Goal: Communication & Community: Answer question/provide support

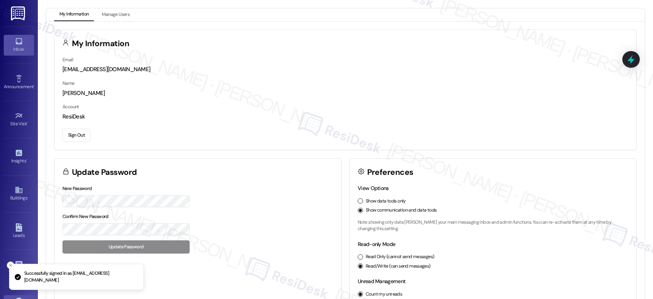
click at [13, 54] on link "Inbox" at bounding box center [19, 45] width 30 height 20
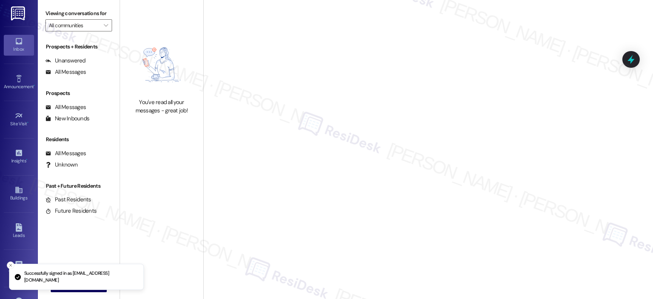
click at [17, 52] on div "Inbox" at bounding box center [19, 49] width 38 height 8
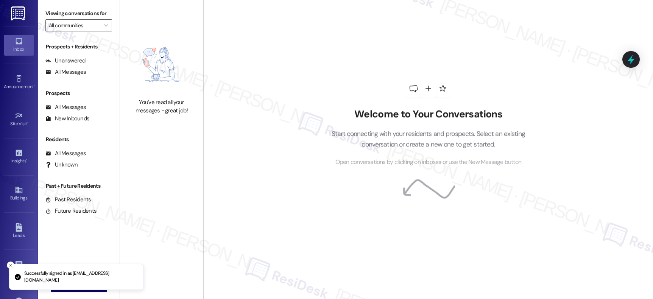
click at [17, 52] on div "Inbox" at bounding box center [19, 49] width 38 height 8
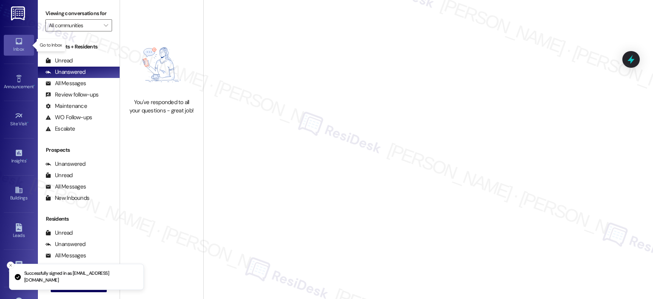
click at [17, 52] on div "Inbox" at bounding box center [19, 49] width 38 height 8
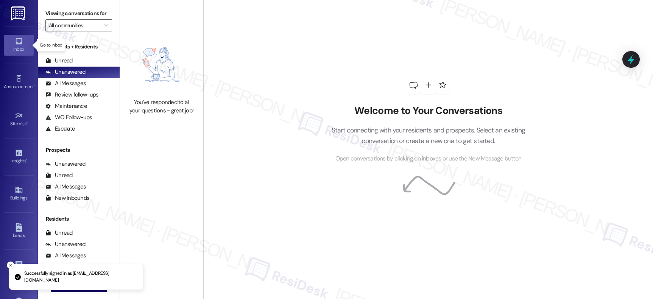
click at [17, 52] on div "Inbox" at bounding box center [19, 49] width 38 height 8
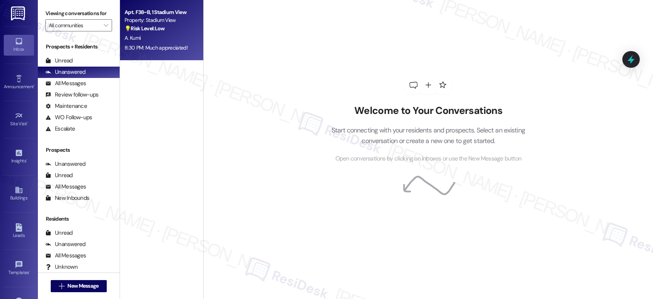
click at [174, 36] on div "A. Kumi" at bounding box center [160, 37] width 72 height 9
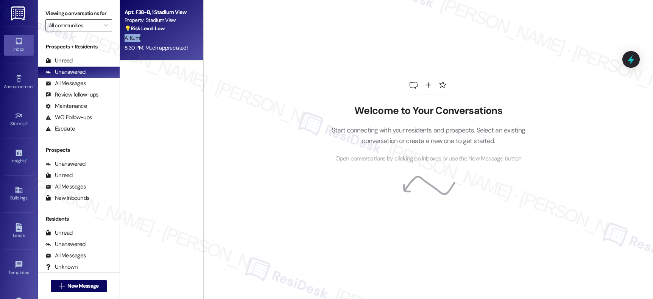
click at [174, 36] on div "A. Kumi" at bounding box center [160, 37] width 72 height 9
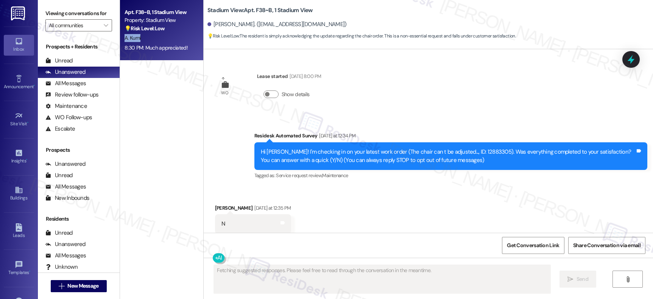
click at [174, 36] on div "A. Kumi" at bounding box center [160, 37] width 72 height 9
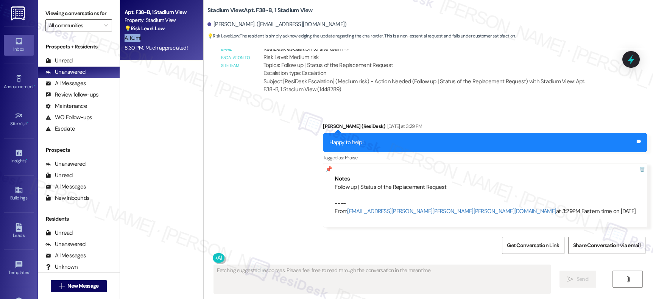
click at [174, 36] on div "A. Kumi" at bounding box center [160, 37] width 72 height 9
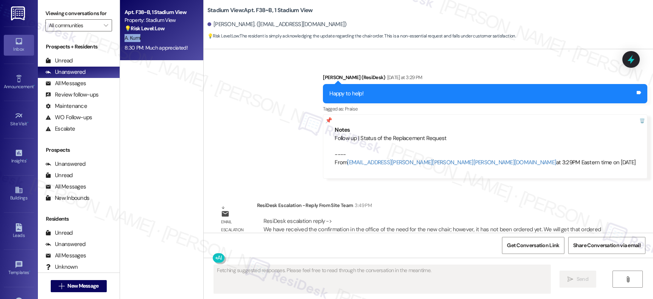
click at [174, 36] on div "A. Kumi" at bounding box center [160, 37] width 72 height 9
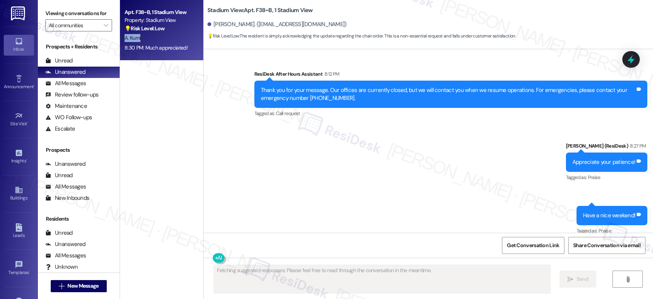
click at [174, 36] on div "A. Kumi" at bounding box center [160, 37] width 72 height 9
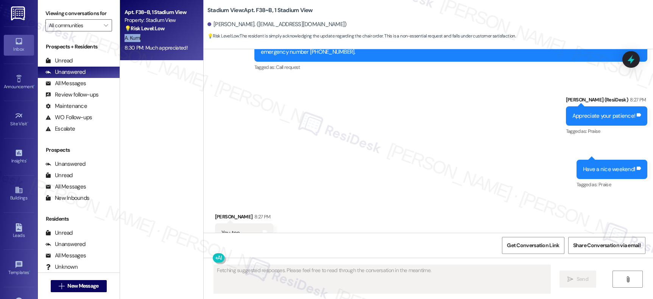
click at [174, 36] on div "A. Kumi" at bounding box center [160, 37] width 72 height 9
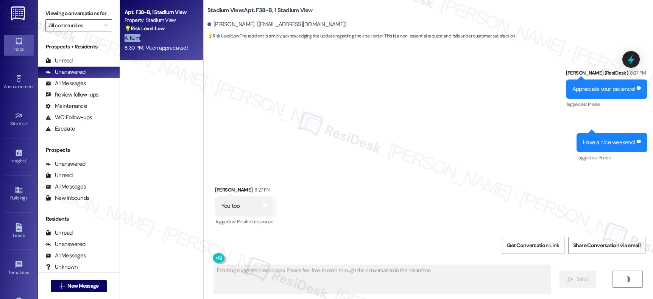
click at [174, 36] on div "A. Kumi" at bounding box center [160, 37] width 72 height 9
click at [91, 75] on div "Unanswered (0)" at bounding box center [79, 72] width 82 height 11
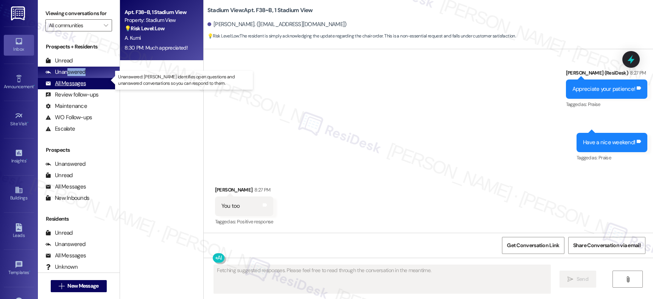
click at [67, 78] on div "Unanswered (0)" at bounding box center [79, 72] width 82 height 11
click at [70, 89] on div "All Messages (undefined)" at bounding box center [79, 83] width 82 height 11
click at [72, 87] on div "All Messages" at bounding box center [65, 83] width 40 height 8
click at [73, 87] on div "All Messages" at bounding box center [65, 83] width 40 height 8
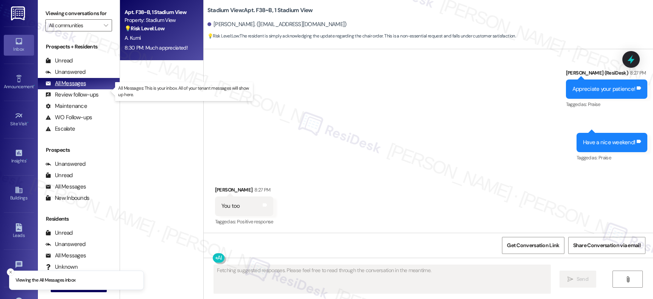
click at [73, 87] on div "All Messages" at bounding box center [65, 83] width 40 height 8
click at [74, 87] on div "All Messages" at bounding box center [65, 83] width 40 height 8
click at [75, 87] on div "All Messages" at bounding box center [65, 83] width 40 height 8
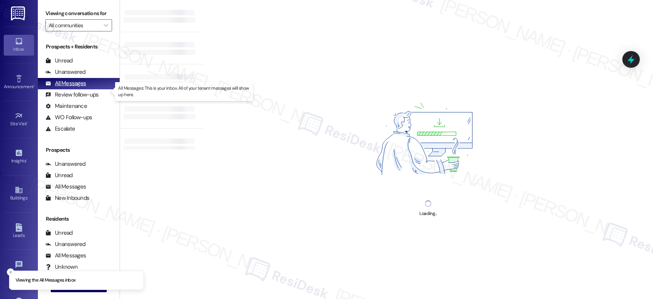
click at [76, 87] on div "All Messages" at bounding box center [65, 83] width 40 height 8
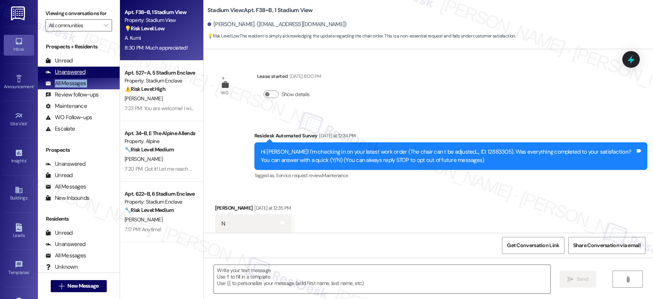
type textarea "Fetching suggested responses. Please feel free to read through the conversation…"
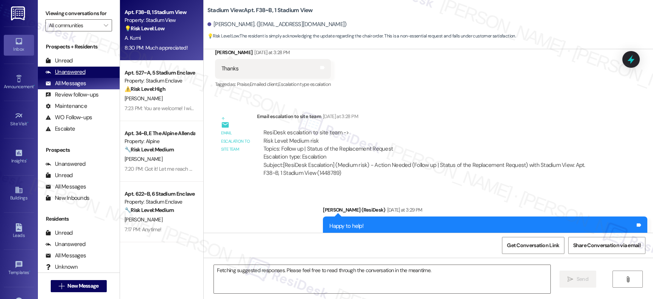
click at [75, 76] on div "Unanswered" at bounding box center [65, 72] width 40 height 8
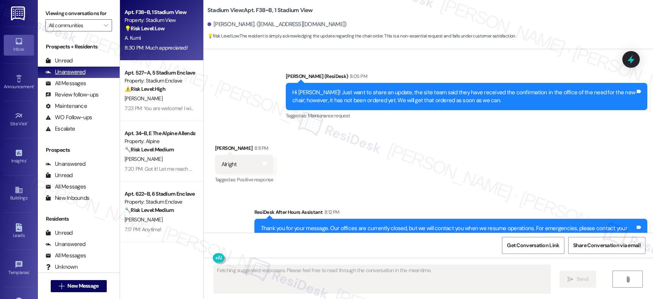
click at [75, 76] on div "Unanswered" at bounding box center [65, 72] width 40 height 8
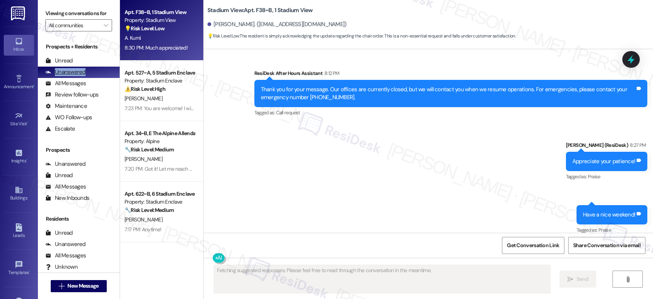
click at [75, 76] on div "Unanswered" at bounding box center [65, 72] width 40 height 8
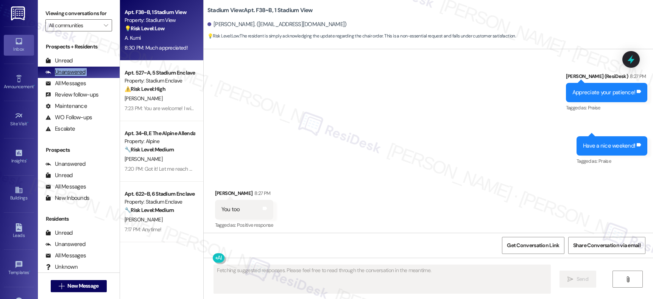
click at [75, 76] on div "Unanswered" at bounding box center [65, 72] width 40 height 8
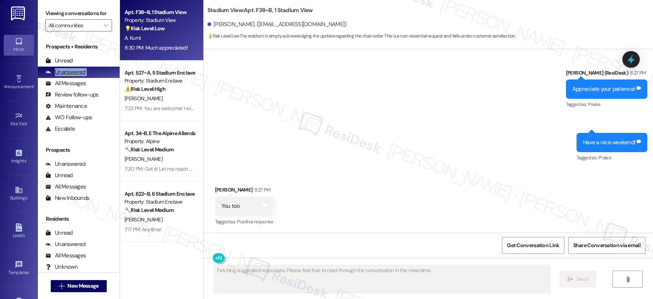
click at [75, 76] on div "Unanswered" at bounding box center [65, 72] width 40 height 8
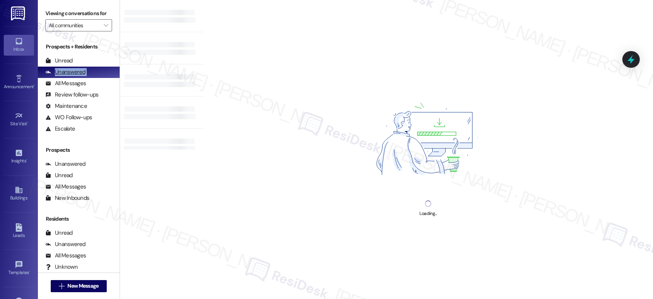
click at [75, 76] on div "Unanswered" at bounding box center [65, 72] width 40 height 8
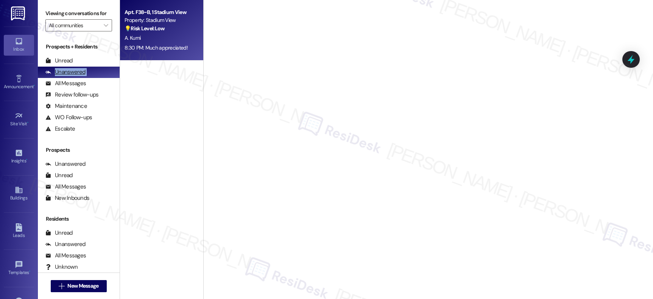
click at [75, 76] on div "Unanswered" at bounding box center [65, 72] width 40 height 8
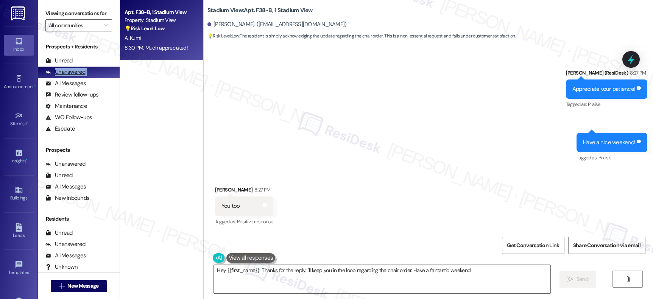
type textarea "Hey {{first_name}}! Thanks for the reply. I'll keep you in the loop regarding t…"
click at [73, 75] on div "Unanswered" at bounding box center [65, 71] width 40 height 8
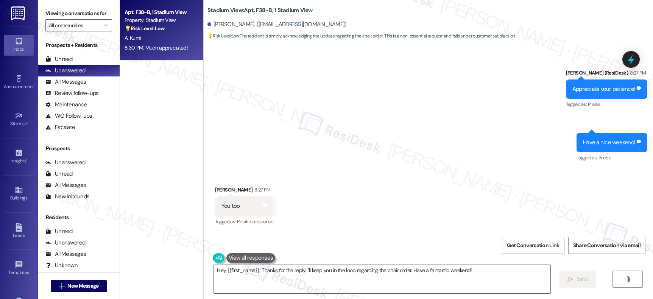
click at [73, 75] on div "Unanswered" at bounding box center [65, 71] width 40 height 8
click at [68, 63] on div "Unread" at bounding box center [58, 59] width 27 height 8
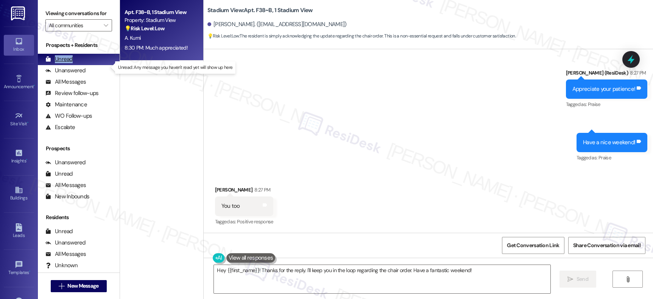
click at [68, 63] on div "Unread" at bounding box center [58, 59] width 27 height 8
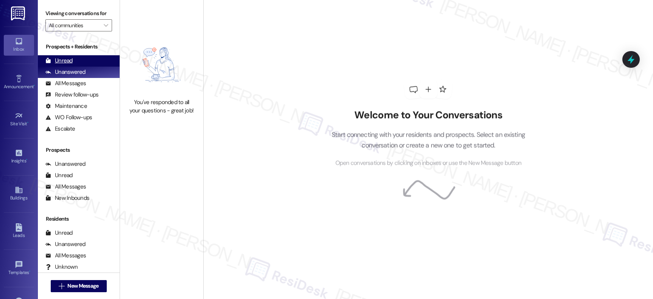
click at [61, 65] on div "Unread" at bounding box center [58, 61] width 27 height 8
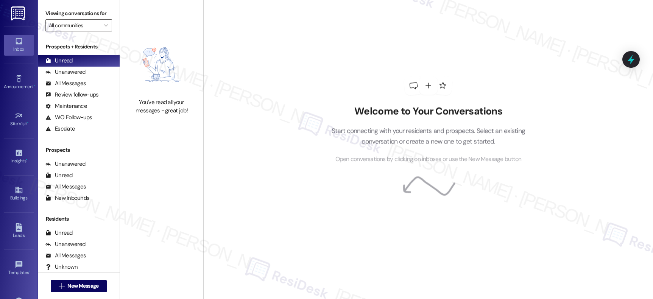
click at [61, 65] on div "Unread" at bounding box center [58, 61] width 27 height 8
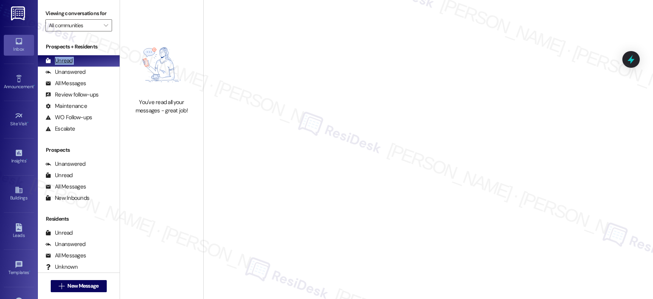
click at [61, 65] on div "Unread" at bounding box center [58, 61] width 27 height 8
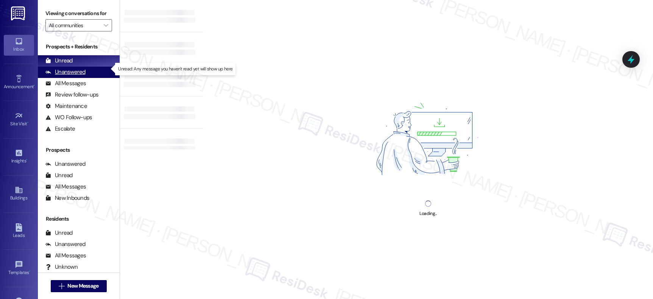
click at [67, 76] on div "Unanswered" at bounding box center [65, 72] width 40 height 8
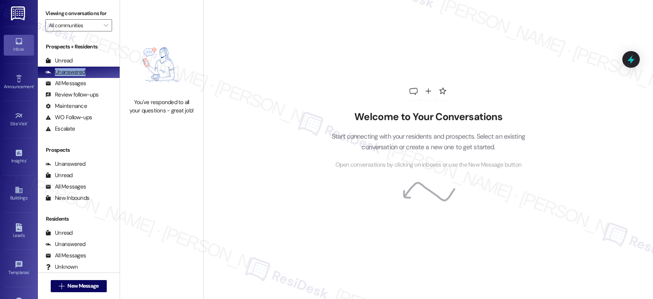
click at [67, 76] on div "Unanswered" at bounding box center [65, 72] width 40 height 8
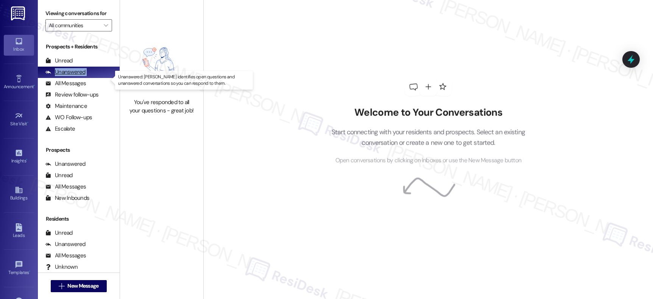
click at [67, 76] on div "Unanswered" at bounding box center [65, 72] width 40 height 8
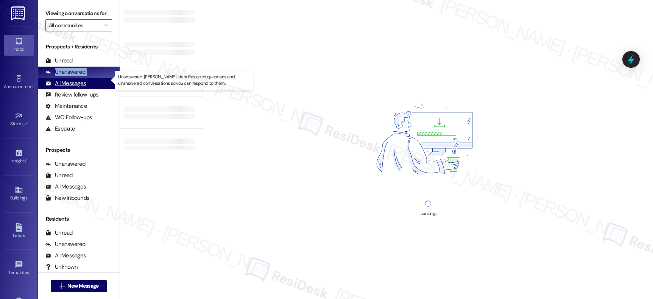
click at [68, 87] on div "All Messages" at bounding box center [65, 83] width 40 height 8
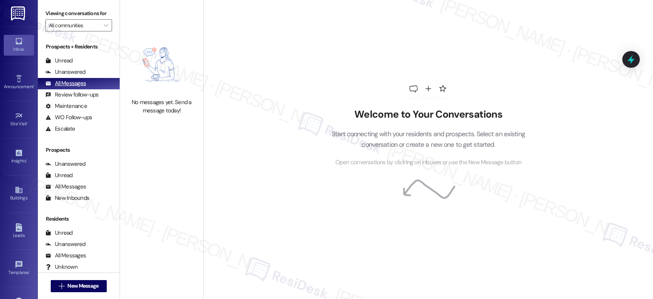
click at [68, 87] on div "All Messages" at bounding box center [65, 83] width 40 height 8
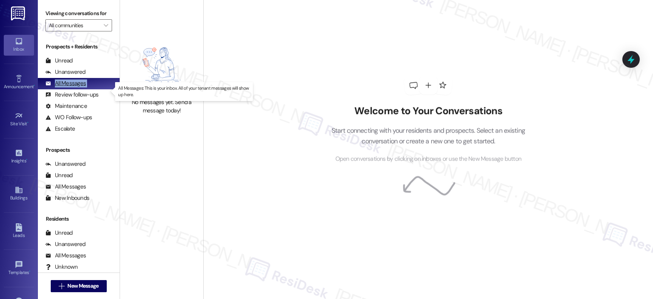
click at [68, 87] on div "All Messages" at bounding box center [65, 83] width 40 height 8
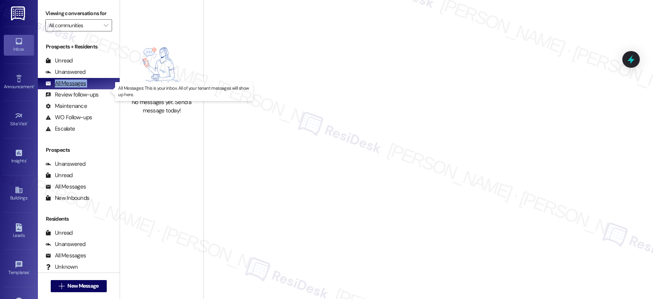
click at [68, 87] on div "All Messages" at bounding box center [65, 83] width 40 height 8
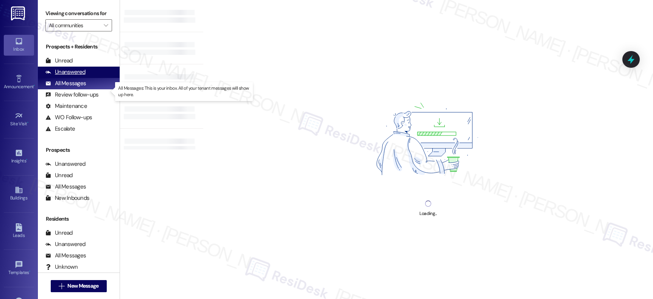
click at [72, 76] on div "Unanswered" at bounding box center [65, 72] width 40 height 8
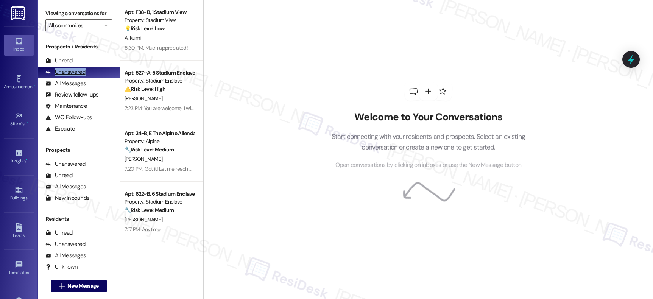
click at [72, 76] on div "Unanswered" at bounding box center [65, 72] width 40 height 8
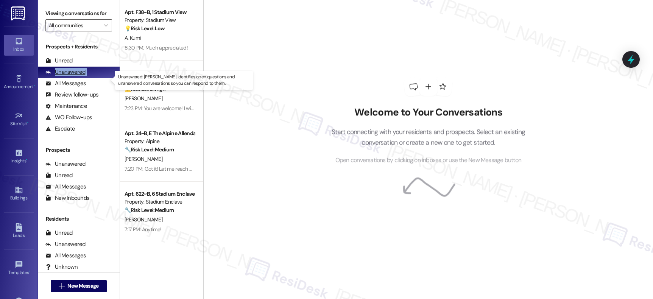
click at [72, 76] on div "Unanswered" at bounding box center [65, 72] width 40 height 8
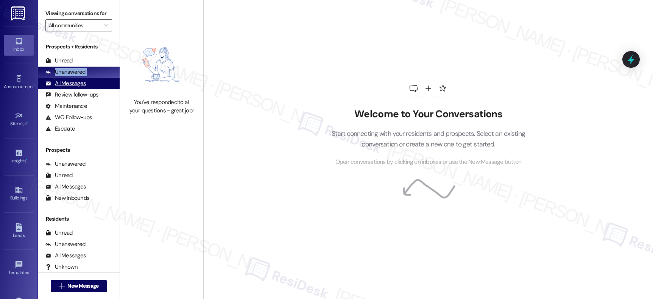
click at [70, 86] on div "All Messages (undefined)" at bounding box center [79, 83] width 82 height 11
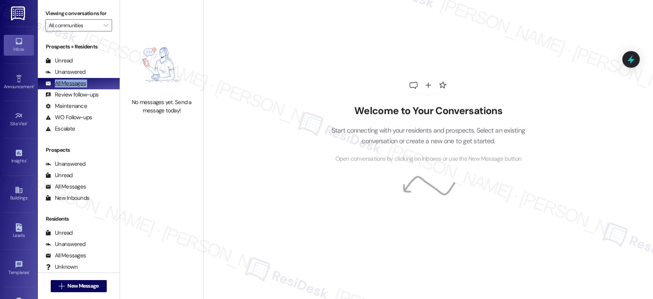
click at [70, 86] on div "All Messages (undefined)" at bounding box center [79, 83] width 82 height 11
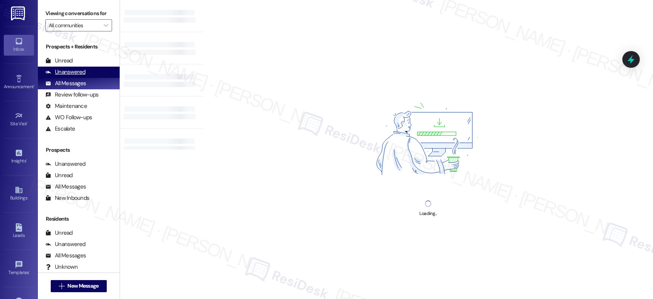
click at [73, 76] on div "Unanswered" at bounding box center [65, 72] width 40 height 8
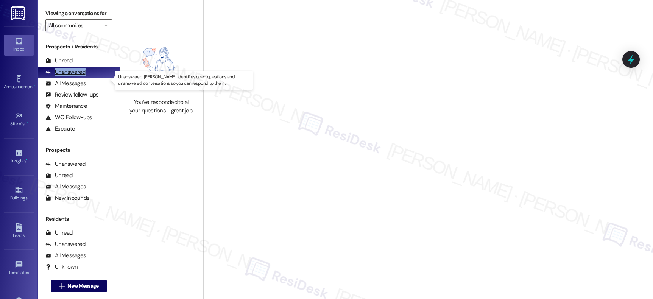
click at [73, 76] on div "Unanswered" at bounding box center [65, 72] width 40 height 8
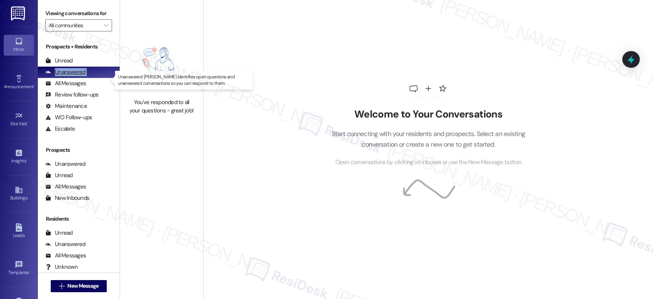
click at [73, 76] on div "Unanswered" at bounding box center [65, 72] width 40 height 8
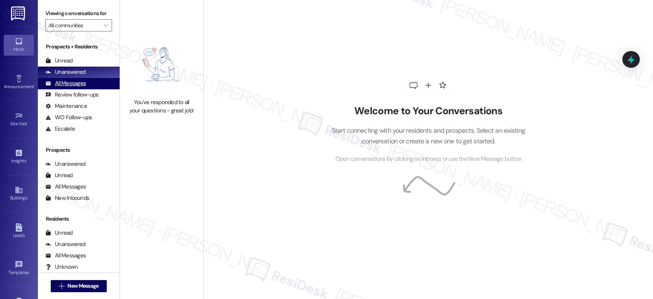
click at [70, 87] on div "All Messages" at bounding box center [65, 83] width 40 height 8
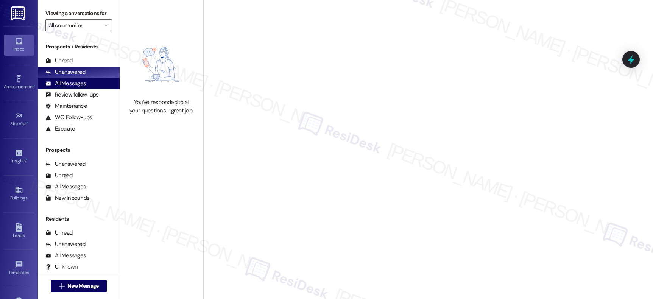
click at [70, 87] on div "All Messages" at bounding box center [65, 83] width 40 height 8
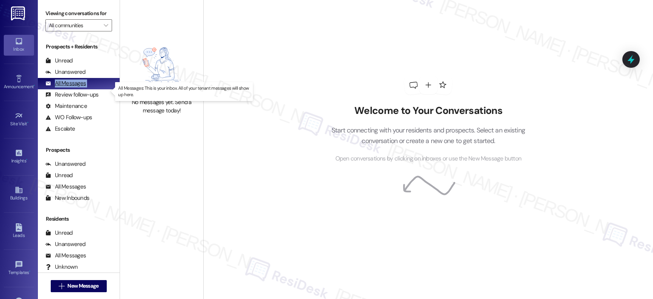
click at [70, 87] on div "All Messages" at bounding box center [65, 83] width 40 height 8
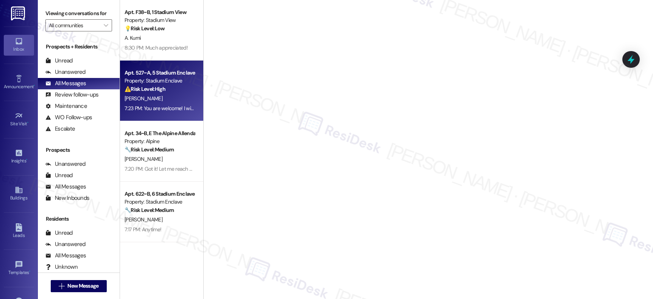
click at [167, 83] on div "Property: Stadium Enclave" at bounding box center [160, 81] width 70 height 8
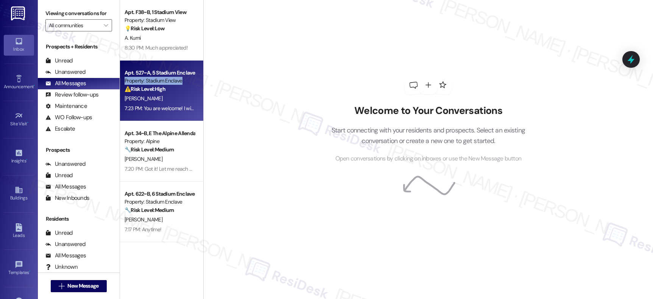
click at [167, 83] on div "Property: Stadium Enclave" at bounding box center [160, 81] width 70 height 8
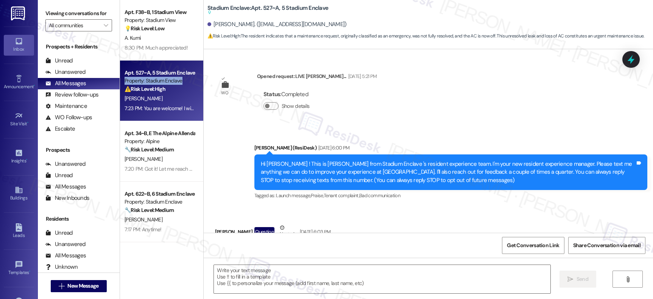
click at [167, 83] on div "Property: Stadium Enclave" at bounding box center [160, 81] width 70 height 8
type textarea "Fetching suggested responses. Please feel free to read through the conversation…"
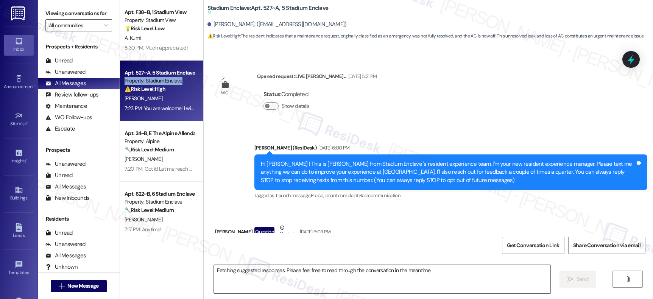
scroll to position [3010, 0]
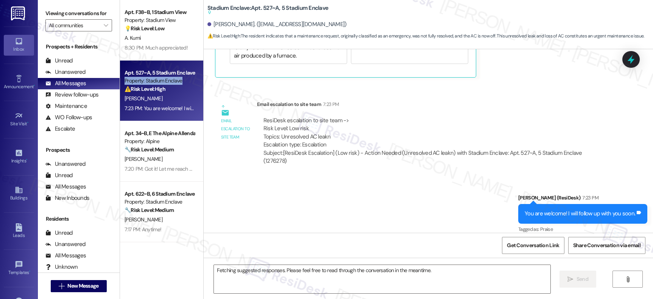
click at [167, 83] on div "Property: Stadium Enclave" at bounding box center [160, 81] width 70 height 8
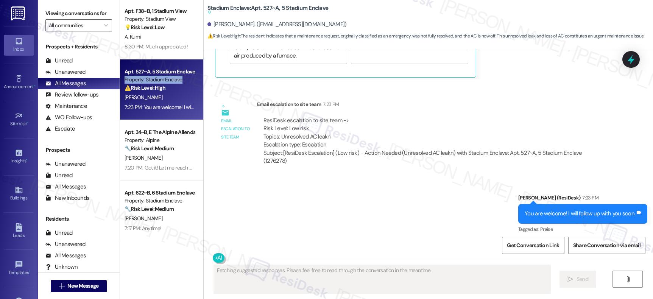
scroll to position [2, 0]
click at [155, 129] on div "Apt. F38~B, 1 Stadium View Property: Stadium View 💡 Risk Level: Low The residen…" at bounding box center [161, 122] width 83 height 245
click at [155, 129] on div "Apt. 34~B, E The Alpine Allendale" at bounding box center [160, 132] width 70 height 8
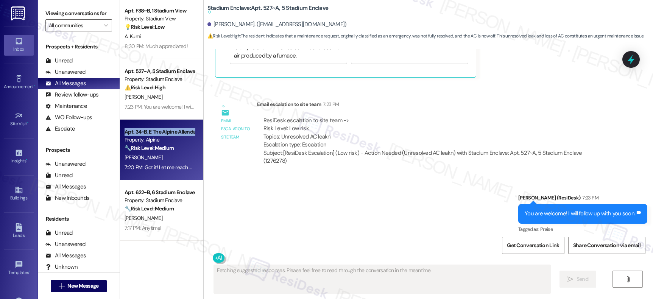
click at [155, 129] on div "Apt. 34~B, E The Alpine Allendale" at bounding box center [160, 132] width 70 height 8
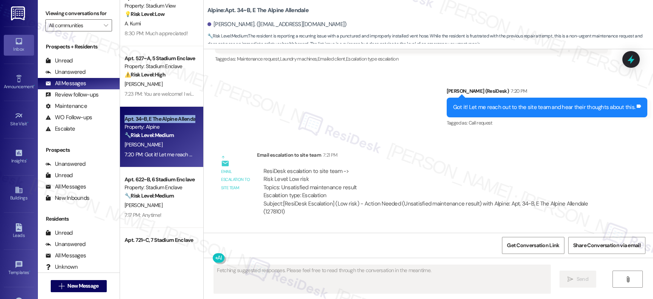
scroll to position [1633, 0]
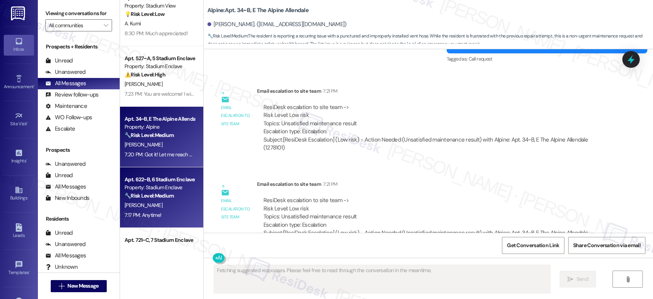
click at [189, 193] on div "Apt. 622~B, 6 Stadium Enclave Property: Stadium Enclave 🔧 Risk Level: Medium Th…" at bounding box center [161, 197] width 83 height 61
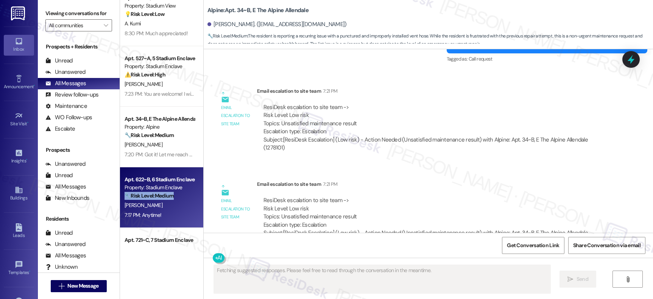
click at [189, 193] on div "Apt. 622~B, 6 Stadium Enclave Property: Stadium Enclave 🔧 Risk Level: Medium Th…" at bounding box center [161, 197] width 83 height 61
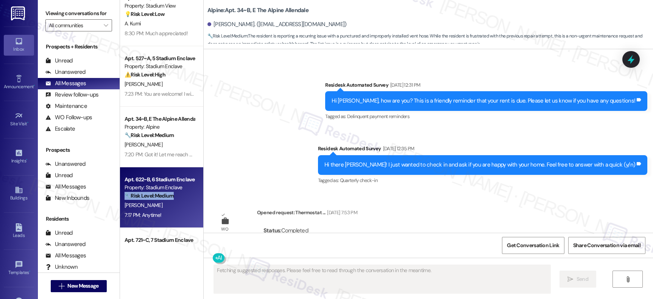
click at [189, 193] on div "Apt. 622~B, 6 Stadium Enclave Property: Stadium Enclave 🔧 Risk Level: Medium Th…" at bounding box center [161, 197] width 83 height 61
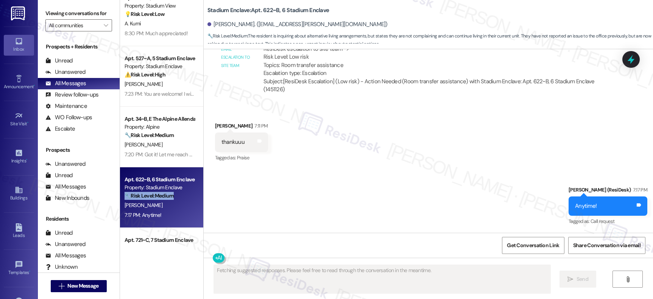
click at [189, 193] on div "Apt. 622~B, 6 Stadium Enclave Property: Stadium Enclave 🔧 Risk Level: Medium Th…" at bounding box center [161, 197] width 83 height 61
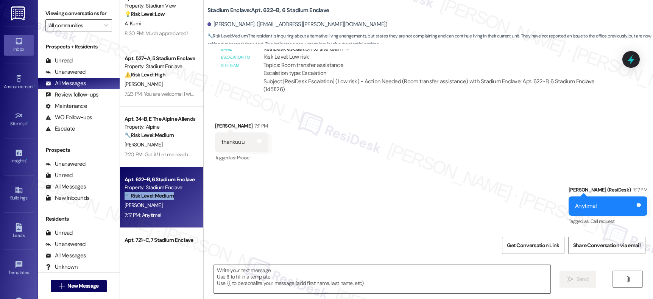
scroll to position [752, 0]
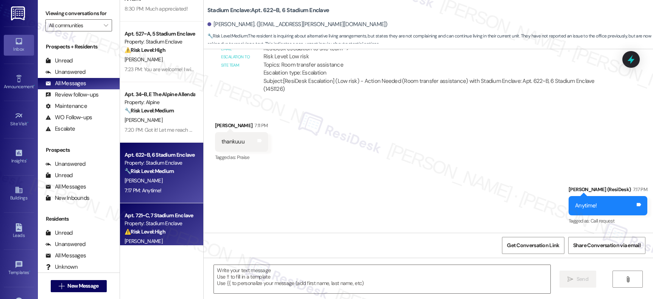
click at [143, 214] on div "Apt. F38~B, 1 Stadium View Property: Stadium View 💡 Risk Level: Low The residen…" at bounding box center [161, 122] width 83 height 245
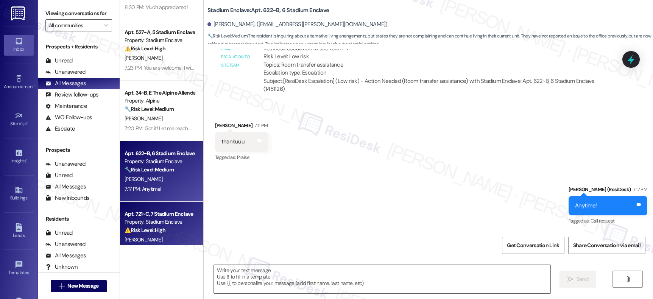
click at [143, 214] on div "Apt. F38~B, 1 Stadium View Property: Stadium View 💡 Risk Level: Low The residen…" at bounding box center [161, 122] width 83 height 245
click at [143, 214] on div "Apt. 721~C, 7 Stadium Enclave" at bounding box center [160, 214] width 70 height 8
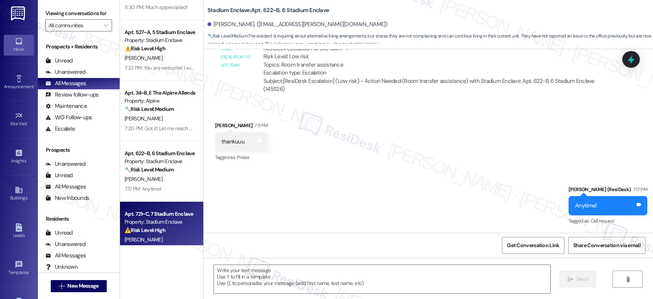
type textarea "Fetching suggested responses. Please feel free to read through the conversation…"
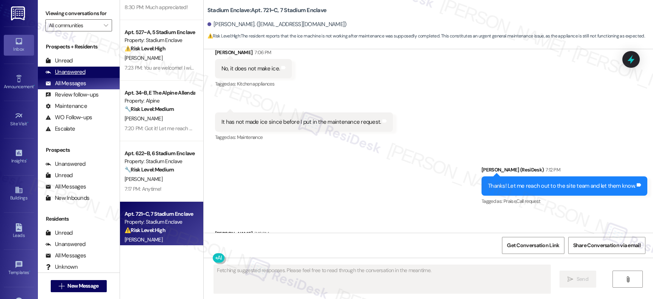
click at [65, 76] on div "Unanswered" at bounding box center [65, 72] width 40 height 8
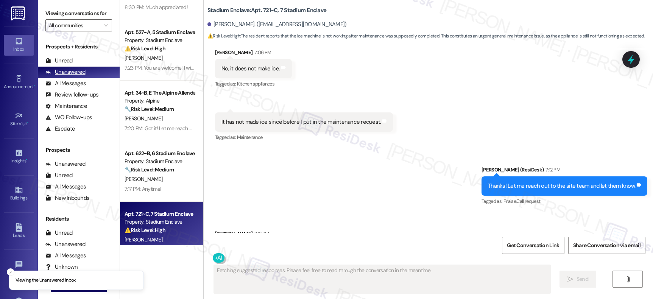
scroll to position [3846, 0]
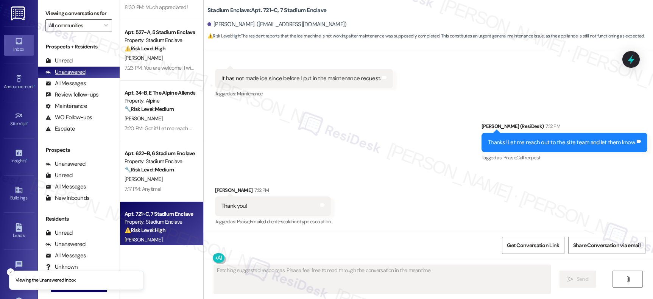
click at [65, 76] on div "Unanswered" at bounding box center [65, 72] width 40 height 8
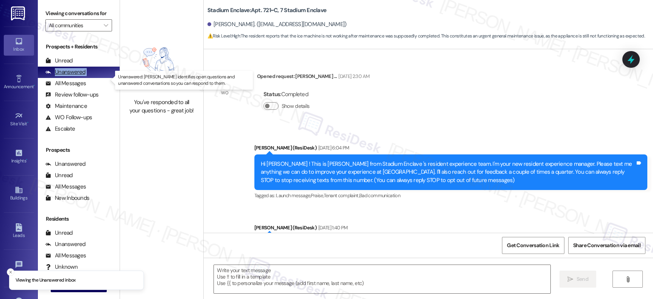
type textarea "Fetching suggested responses. Please feel free to read through the conversation…"
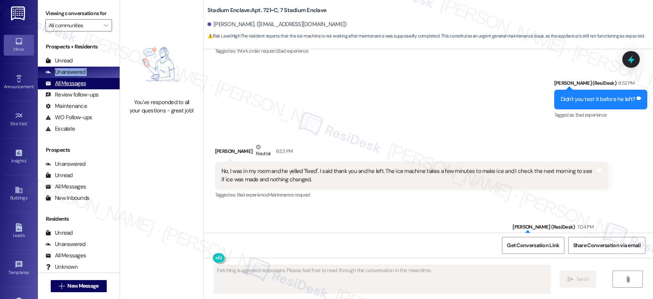
click at [56, 87] on div "All Messages" at bounding box center [65, 83] width 40 height 8
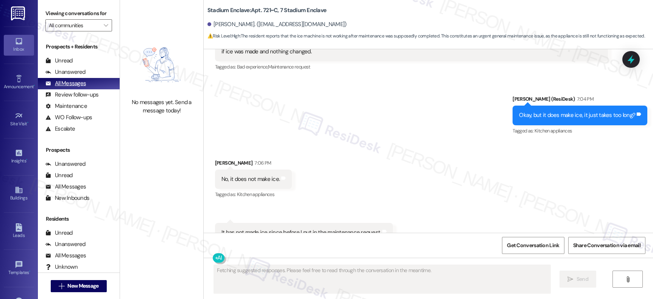
click at [57, 87] on div "All Messages" at bounding box center [65, 83] width 40 height 8
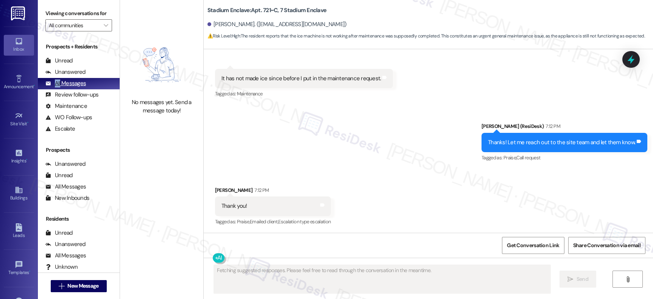
click at [57, 87] on div "All Messages" at bounding box center [65, 83] width 40 height 8
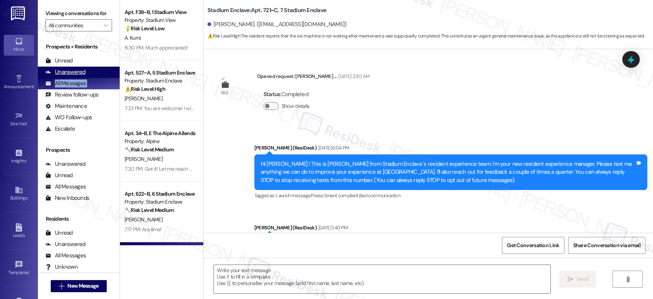
type textarea "Fetching suggested responses. Please feel free to read through the conversation…"
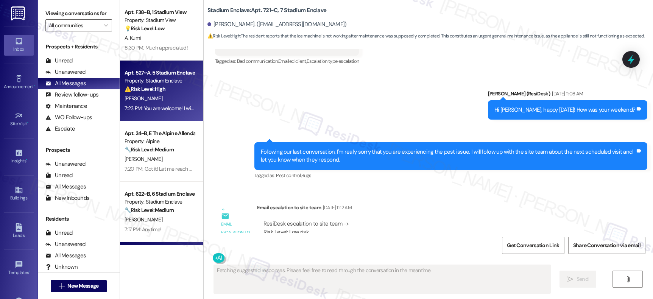
click at [151, 80] on div "Property: Stadium Enclave" at bounding box center [160, 81] width 70 height 8
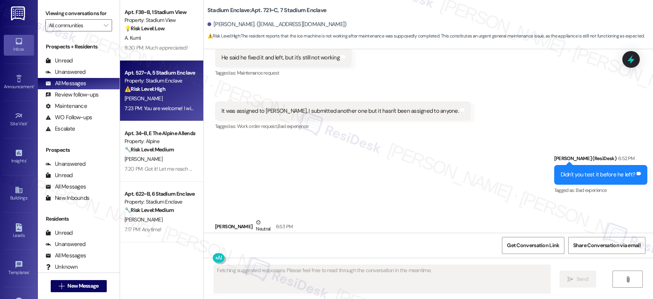
click at [151, 80] on div "Property: Stadium Enclave" at bounding box center [160, 81] width 70 height 8
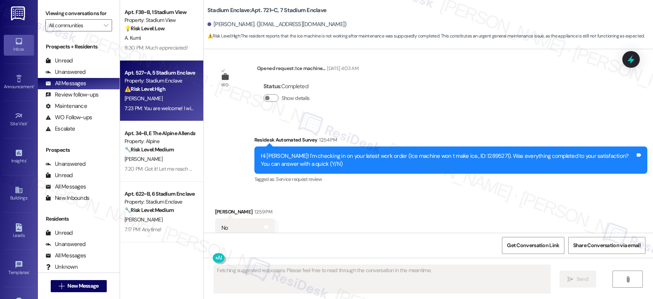
click at [151, 80] on div "Property: Stadium Enclave" at bounding box center [160, 81] width 70 height 8
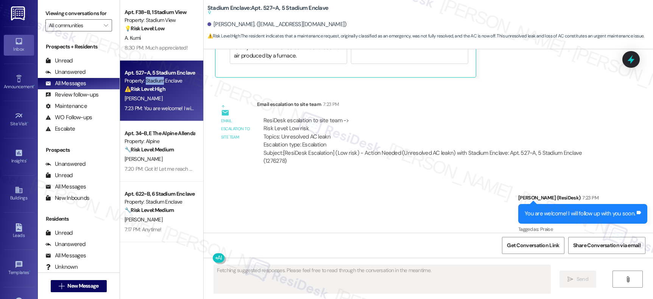
click at [151, 80] on div "Property: Stadium Enclave" at bounding box center [160, 81] width 70 height 8
drag, startPoint x: 151, startPoint y: 80, endPoint x: 166, endPoint y: 112, distance: 35.2
click at [151, 80] on div "Property: Stadium Enclave" at bounding box center [160, 81] width 70 height 8
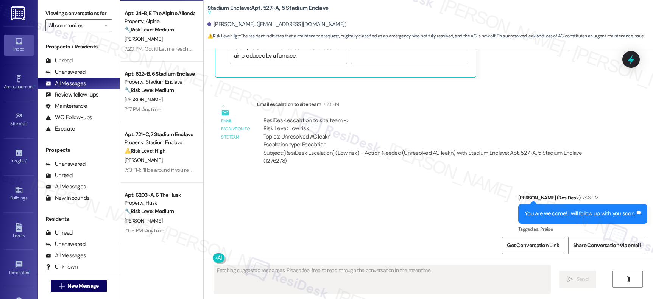
scroll to position [121, 0]
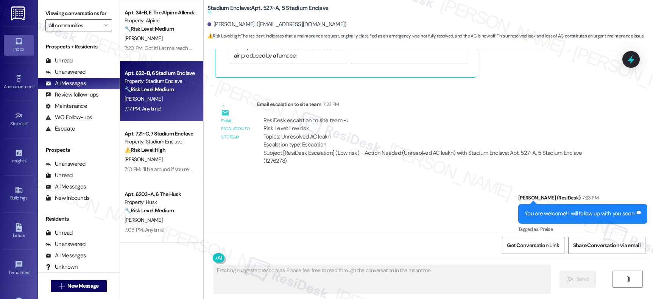
click at [164, 80] on div "Property: Stadium Enclave" at bounding box center [160, 81] width 70 height 8
click at [164, 81] on div "Property: Stadium Enclave" at bounding box center [160, 81] width 70 height 8
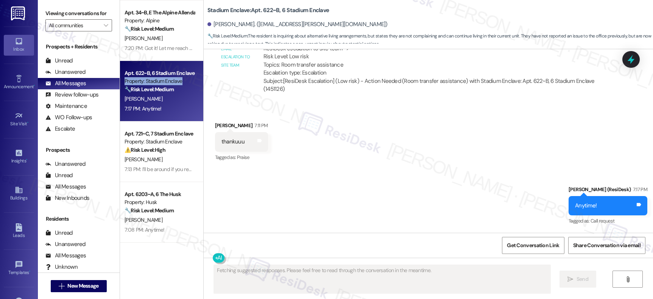
click at [164, 81] on div "Property: Stadium Enclave" at bounding box center [160, 81] width 70 height 8
click at [65, 76] on div "Unanswered" at bounding box center [65, 72] width 40 height 8
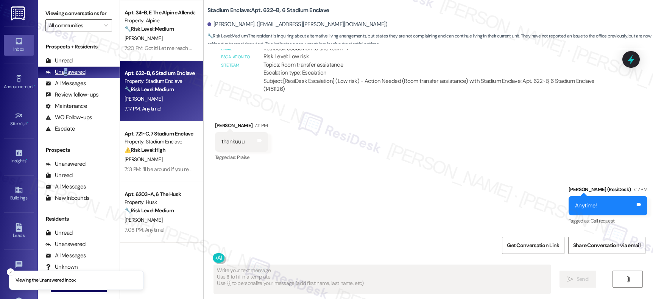
click at [66, 76] on div "Unanswered" at bounding box center [65, 72] width 40 height 8
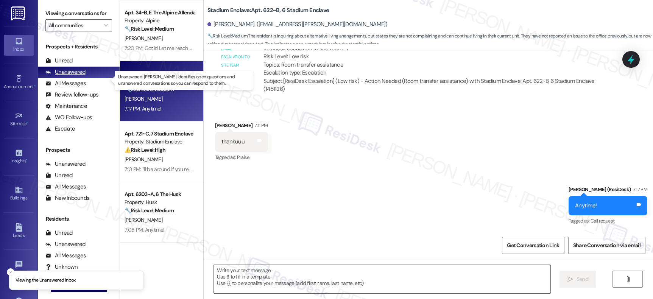
click at [66, 76] on div "Unanswered" at bounding box center [65, 72] width 40 height 8
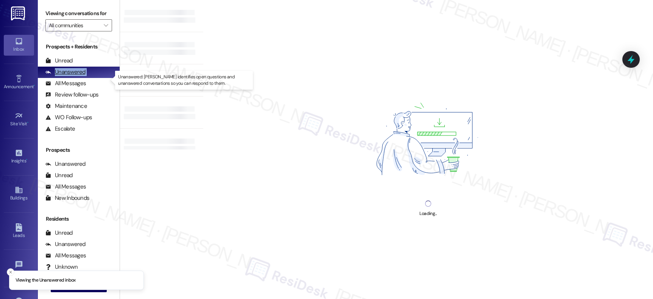
click at [66, 76] on div "Unanswered" at bounding box center [65, 72] width 40 height 8
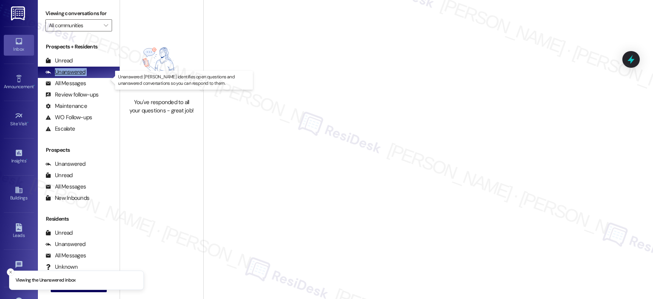
click at [66, 76] on div "Unanswered" at bounding box center [65, 72] width 40 height 8
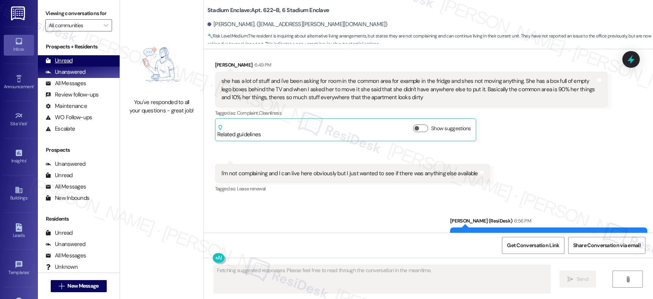
click at [66, 65] on div "Unread" at bounding box center [58, 61] width 27 height 8
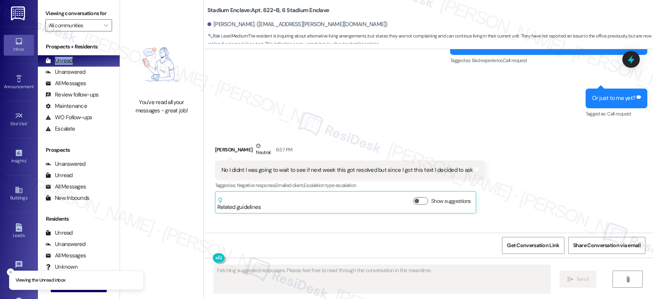
click at [66, 65] on div "Unread" at bounding box center [58, 61] width 27 height 8
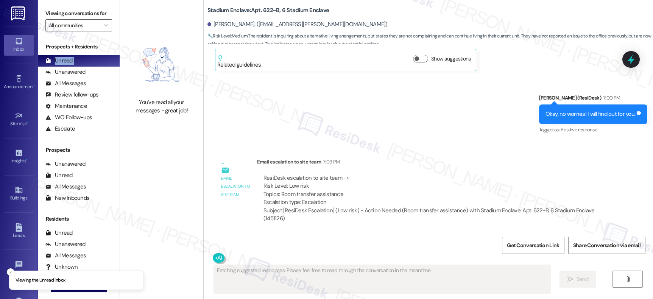
click at [66, 65] on div "Unread" at bounding box center [58, 61] width 27 height 8
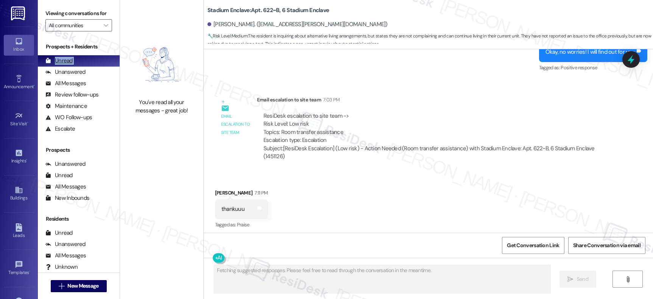
scroll to position [687, 0]
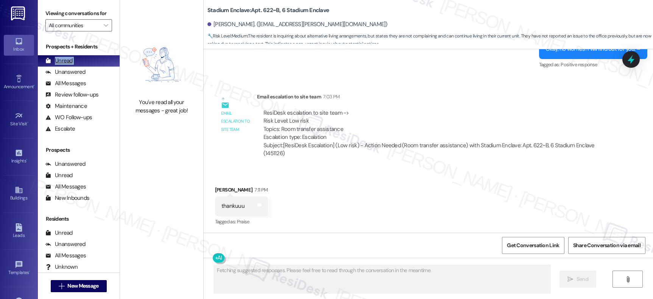
click at [66, 65] on div "Unread" at bounding box center [58, 61] width 27 height 8
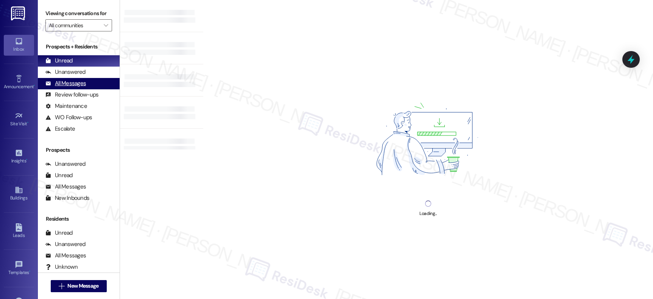
drag, startPoint x: 82, startPoint y: 95, endPoint x: 80, endPoint y: 87, distance: 8.9
click at [82, 87] on div "All Messages" at bounding box center [65, 83] width 40 height 8
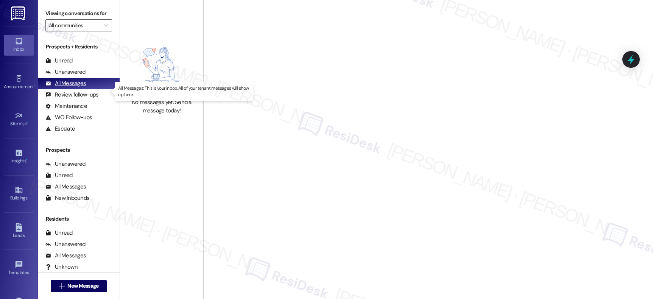
click at [80, 87] on div "All Messages (undefined)" at bounding box center [79, 83] width 82 height 11
click at [79, 87] on div "All Messages (undefined)" at bounding box center [79, 83] width 82 height 11
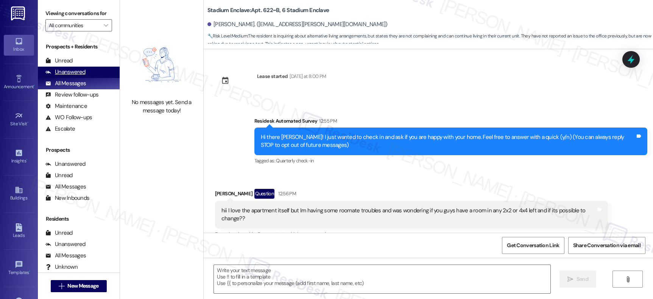
type textarea "Fetching suggested responses. Please feel free to read through the conversation…"
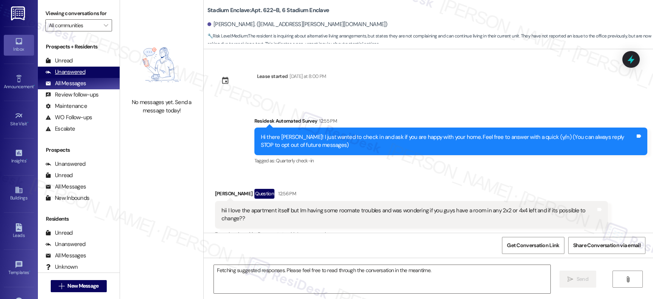
click at [73, 78] on div "Unanswered (0)" at bounding box center [79, 72] width 82 height 11
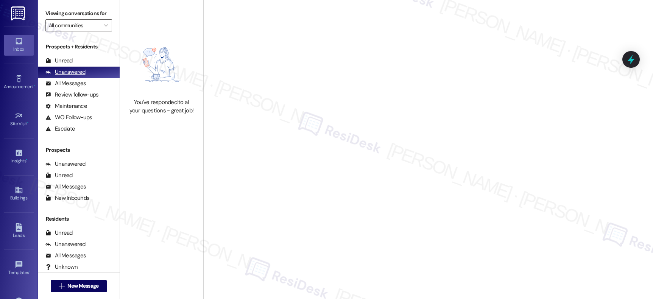
click at [72, 76] on div "Unanswered" at bounding box center [65, 72] width 40 height 8
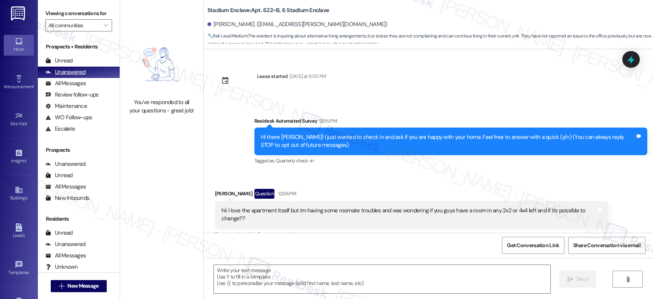
click at [72, 76] on div "Unanswered" at bounding box center [65, 72] width 40 height 8
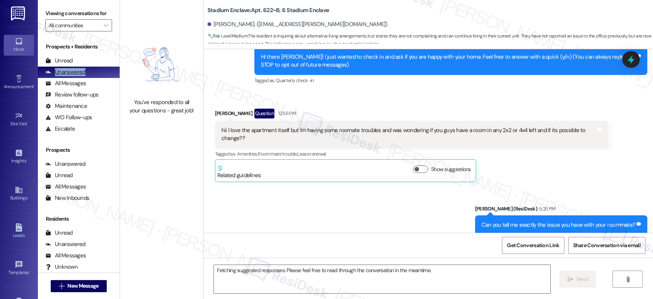
click at [72, 76] on div "Unanswered" at bounding box center [65, 72] width 40 height 8
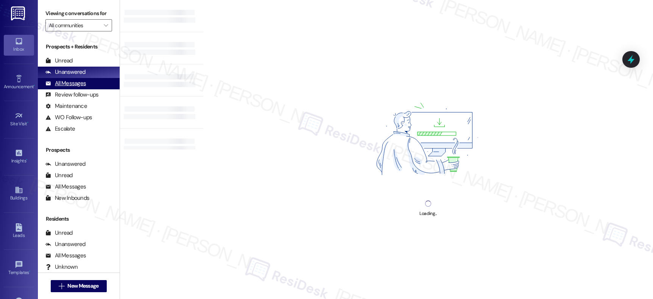
click at [72, 87] on div "All Messages" at bounding box center [65, 83] width 40 height 8
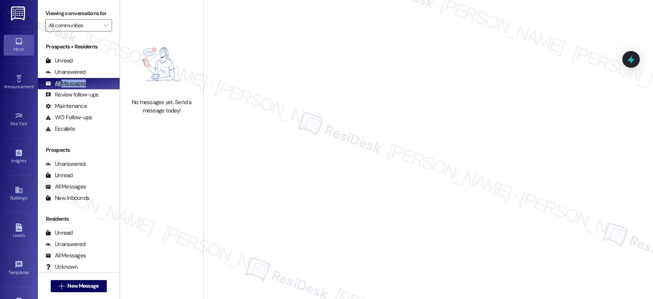
click at [72, 87] on div "All Messages" at bounding box center [65, 83] width 40 height 8
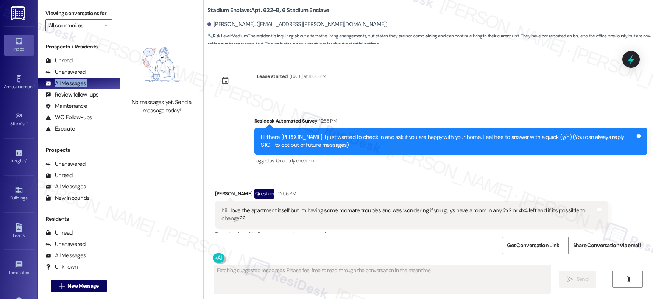
click at [72, 87] on div "All Messages" at bounding box center [65, 83] width 40 height 8
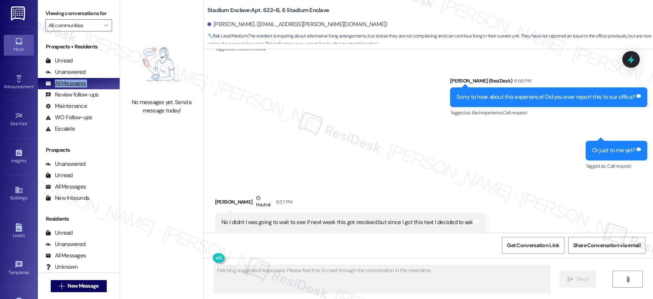
click at [72, 87] on div "All Messages" at bounding box center [65, 83] width 40 height 8
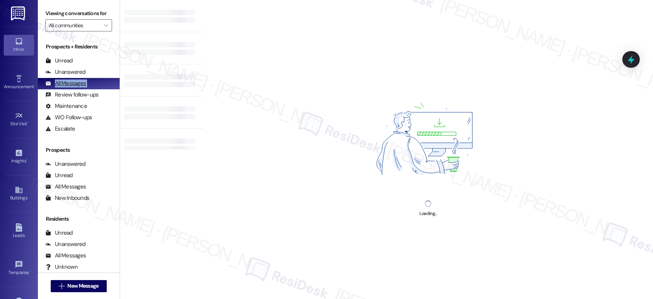
click at [72, 87] on div "All Messages" at bounding box center [65, 83] width 40 height 8
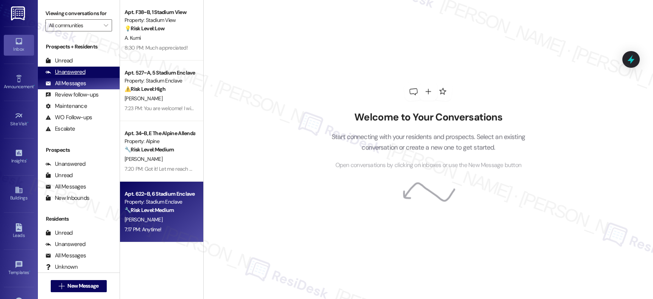
click at [70, 76] on div "Unanswered" at bounding box center [65, 72] width 40 height 8
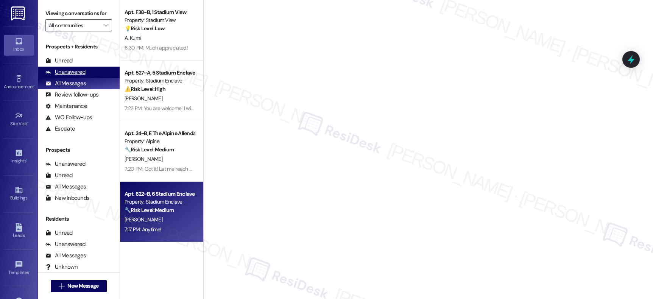
click at [70, 76] on div "Unanswered" at bounding box center [65, 72] width 40 height 8
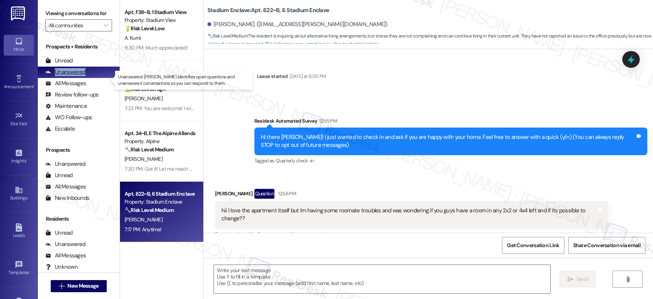
click at [70, 76] on div "Unanswered" at bounding box center [65, 72] width 40 height 8
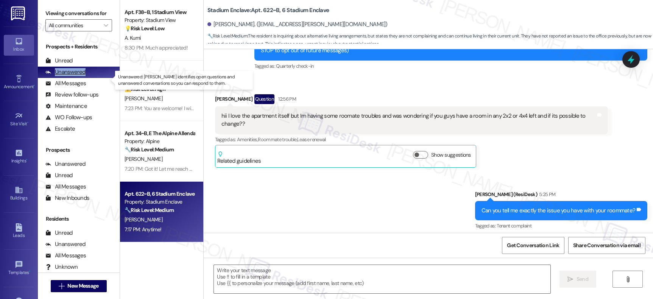
type textarea "Fetching suggested responses. Please feel free to read through the conversation…"
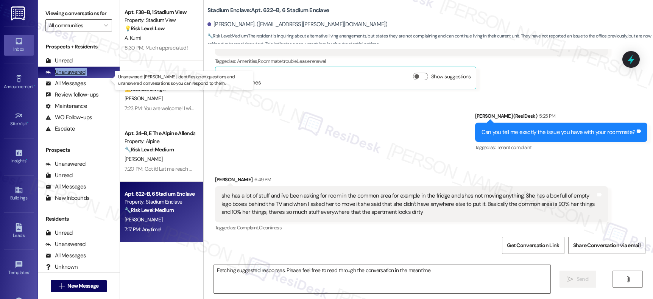
click at [70, 76] on div "Unanswered" at bounding box center [65, 72] width 40 height 8
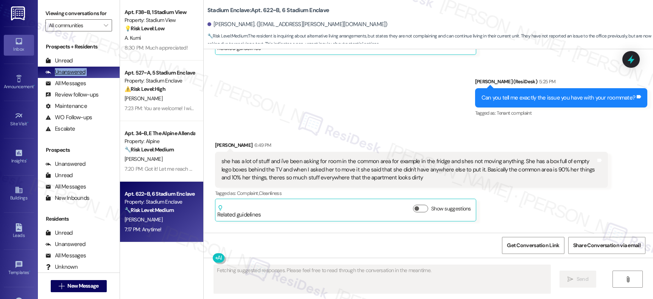
scroll to position [0, 0]
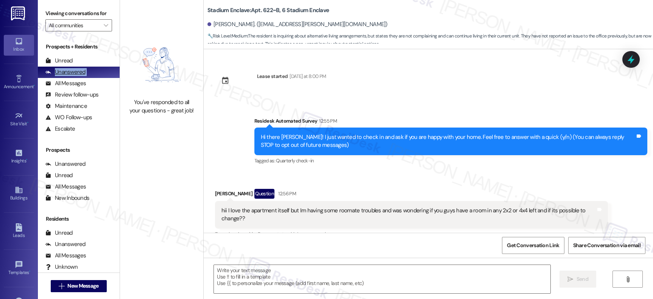
type textarea "Fetching suggested responses. Please feel free to read through the conversation…"
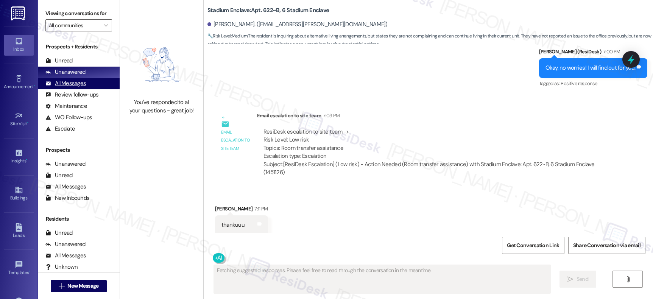
click at [65, 87] on div "All Messages" at bounding box center [65, 83] width 40 height 8
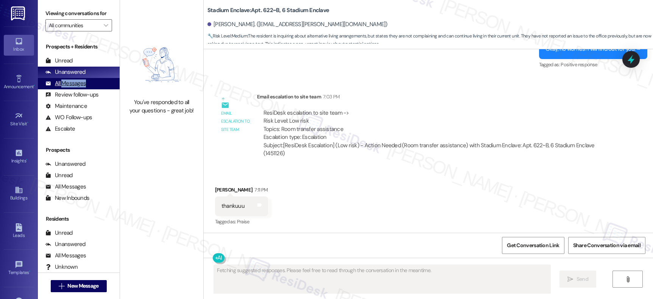
click at [65, 87] on div "All Messages" at bounding box center [65, 83] width 40 height 8
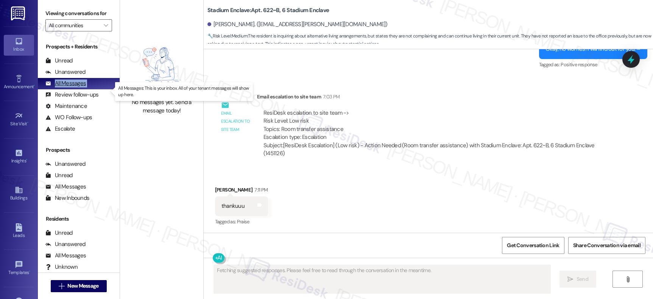
click at [65, 87] on div "All Messages" at bounding box center [65, 83] width 40 height 8
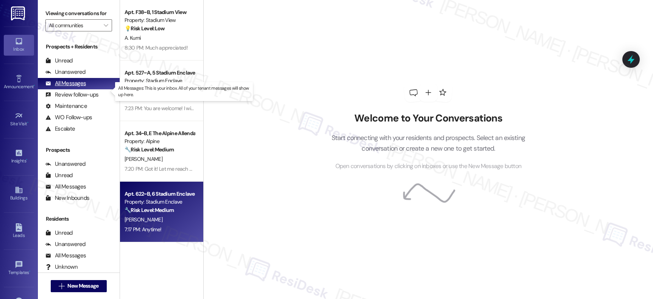
click at [66, 89] on div "All Messages (undefined)" at bounding box center [79, 83] width 82 height 11
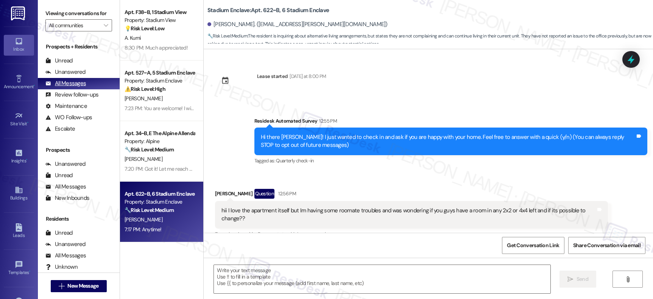
click at [68, 87] on div "All Messages" at bounding box center [65, 83] width 40 height 8
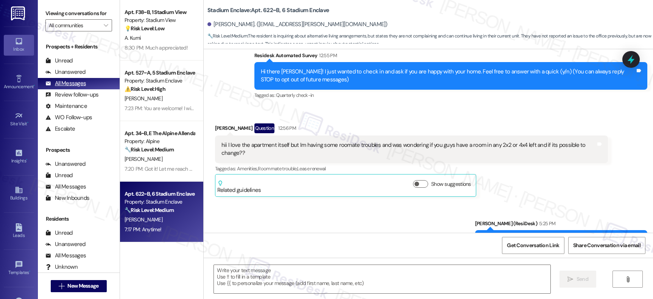
type textarea "Fetching suggested responses. Please feel free to read through the conversation…"
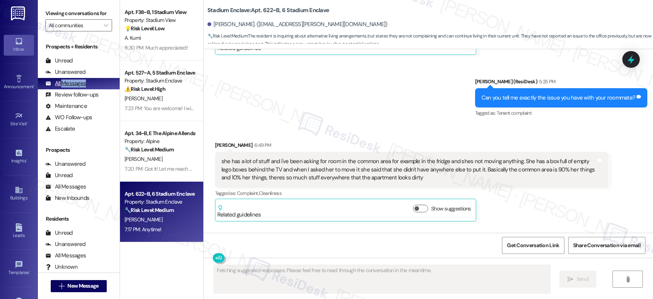
click at [68, 87] on div "All Messages" at bounding box center [65, 83] width 40 height 8
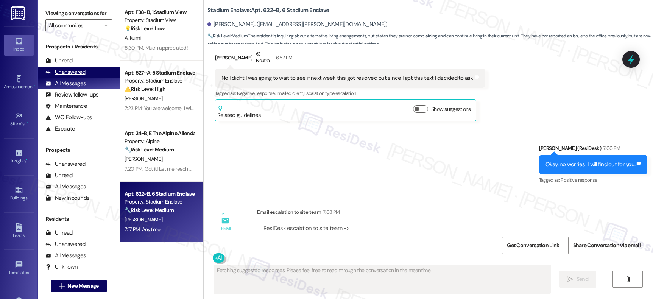
click at [69, 76] on div "Unanswered" at bounding box center [65, 72] width 40 height 8
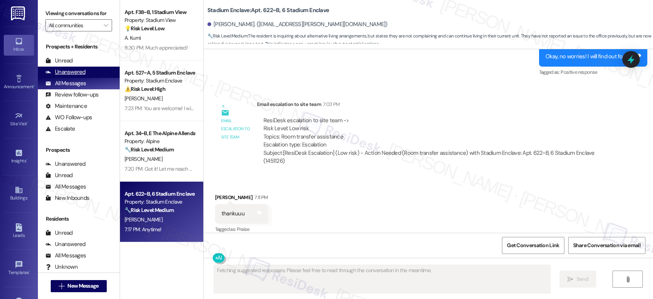
click at [69, 76] on div "Unanswered" at bounding box center [65, 72] width 40 height 8
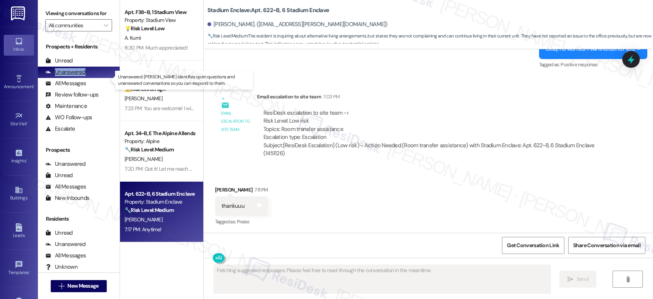
click at [69, 76] on div "Unanswered" at bounding box center [65, 72] width 40 height 8
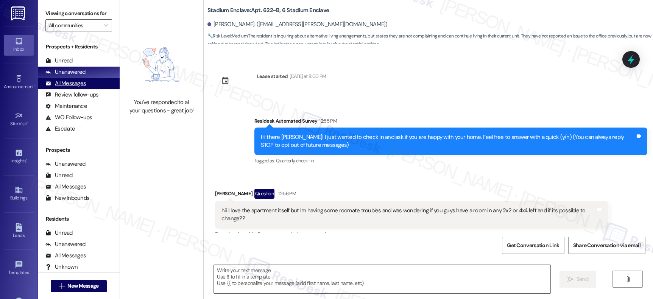
type textarea "Fetching suggested responses. Please feel free to read through the conversation…"
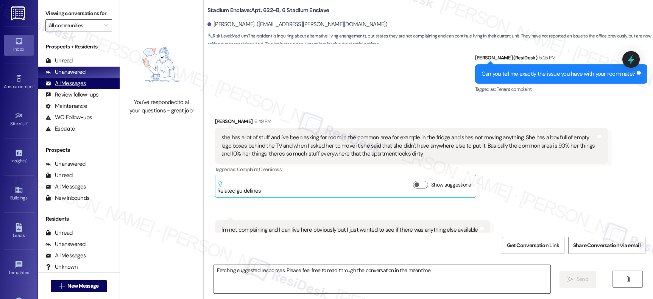
click at [68, 86] on div "All Messages (undefined)" at bounding box center [79, 83] width 82 height 11
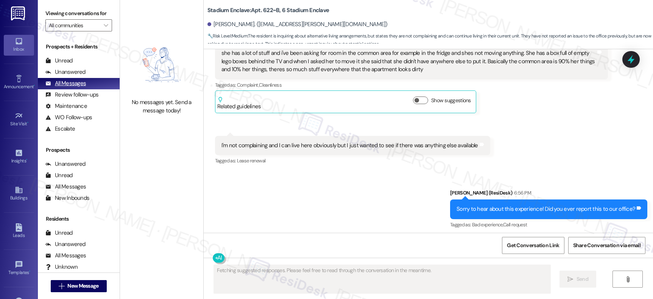
click at [68, 86] on div "All Messages (undefined)" at bounding box center [79, 83] width 82 height 11
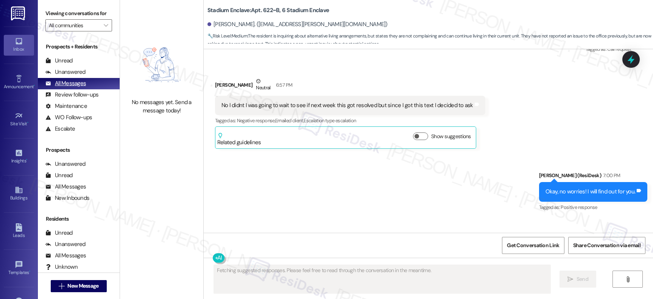
click at [68, 86] on div "All Messages (undefined)" at bounding box center [79, 83] width 82 height 11
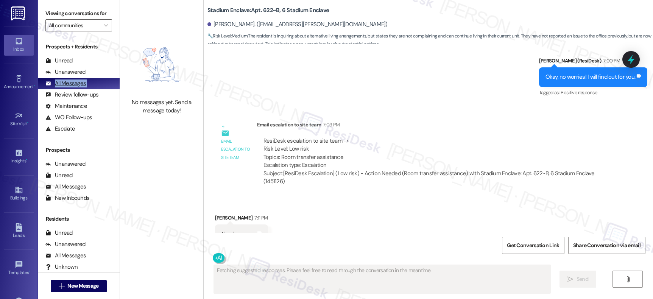
click at [68, 87] on div "All Messages (undefined)" at bounding box center [79, 83] width 82 height 11
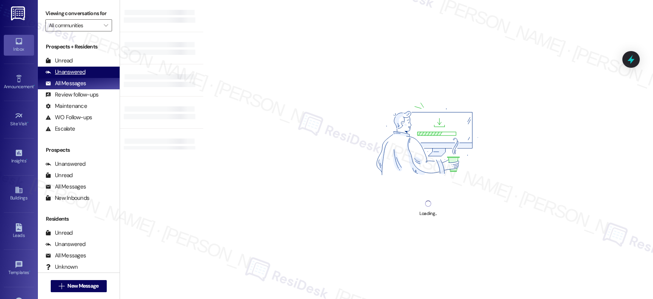
click at [69, 76] on div "Unanswered" at bounding box center [65, 72] width 40 height 8
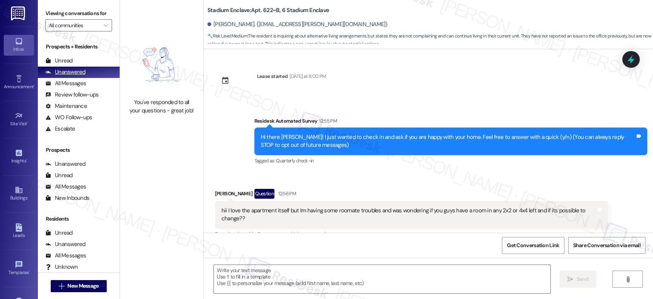
type textarea "Fetching suggested responses. Please feel free to read through the conversation…"
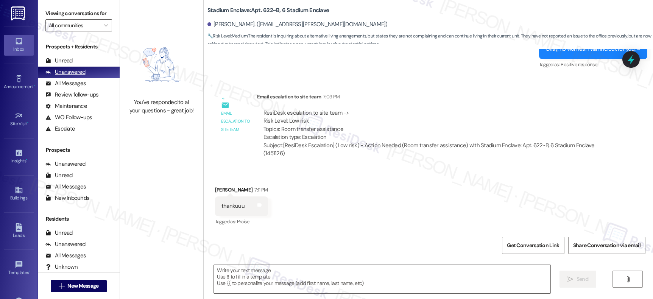
click at [62, 76] on div "Unanswered" at bounding box center [65, 72] width 40 height 8
click at [62, 87] on div "All Messages" at bounding box center [65, 83] width 40 height 8
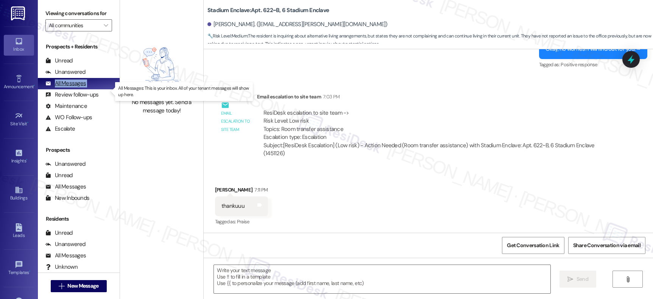
click at [62, 87] on div "All Messages" at bounding box center [65, 83] width 40 height 8
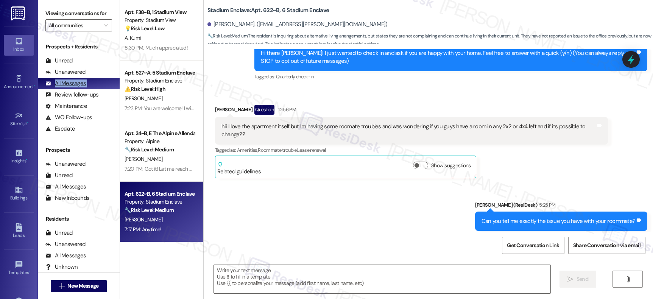
type textarea "Fetching suggested responses. Please feel free to read through the conversation…"
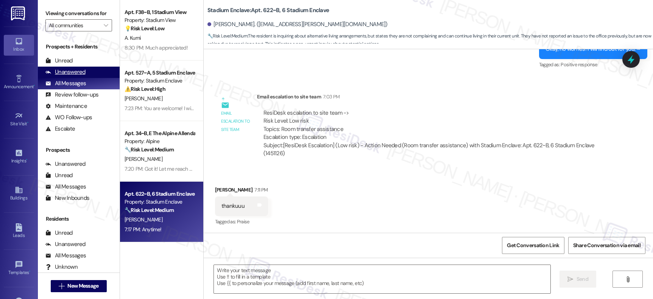
click at [68, 76] on div "Unanswered" at bounding box center [65, 72] width 40 height 8
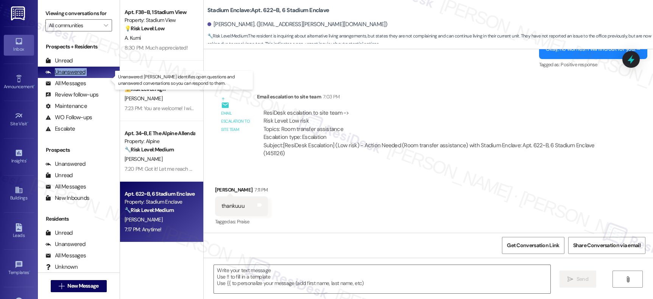
click at [68, 76] on div "Unanswered" at bounding box center [65, 72] width 40 height 8
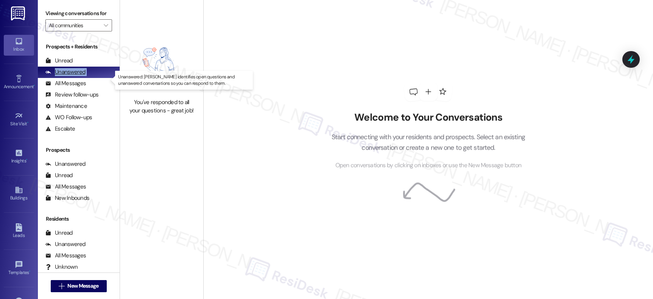
click at [68, 76] on div "Unanswered" at bounding box center [65, 72] width 40 height 8
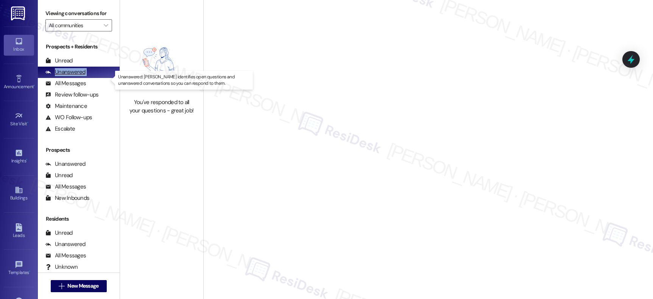
click at [68, 76] on div "Unanswered" at bounding box center [65, 72] width 40 height 8
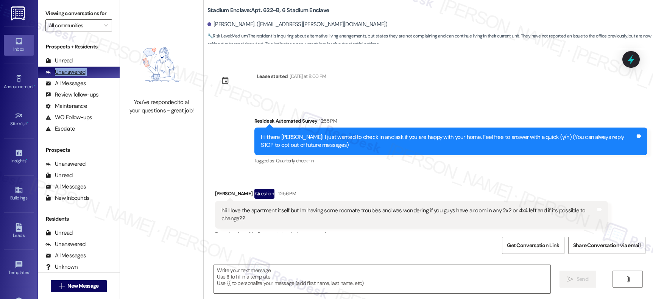
click at [68, 76] on div "Unanswered" at bounding box center [65, 72] width 40 height 8
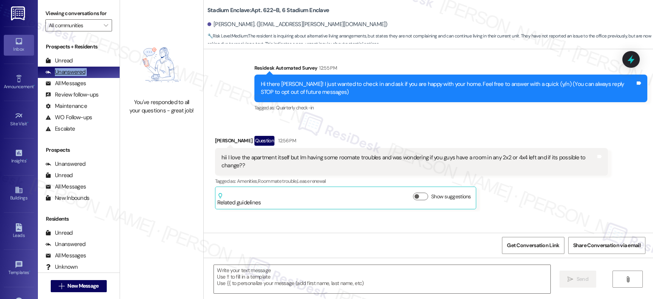
type textarea "Fetching suggested responses. Please feel free to read through the conversation…"
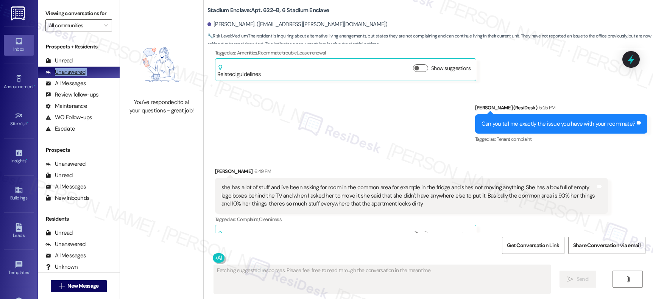
click at [68, 76] on div "Unanswered" at bounding box center [65, 72] width 40 height 8
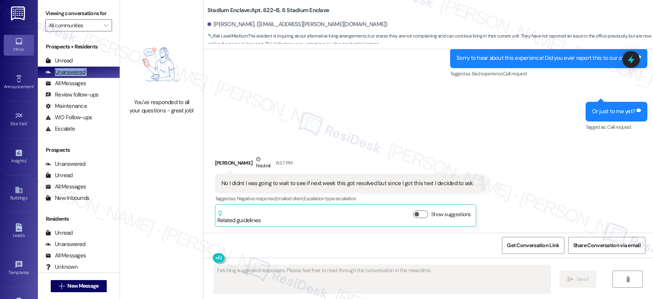
click at [68, 76] on div "Unanswered" at bounding box center [65, 72] width 40 height 8
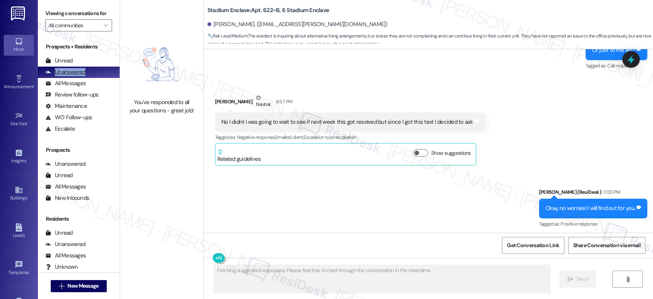
click at [68, 76] on div "Unanswered" at bounding box center [65, 72] width 40 height 8
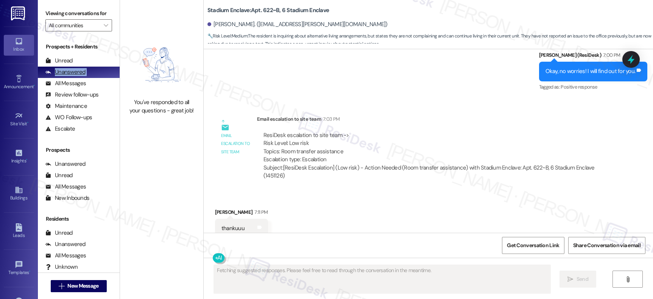
click at [68, 76] on div "Unanswered" at bounding box center [65, 72] width 40 height 8
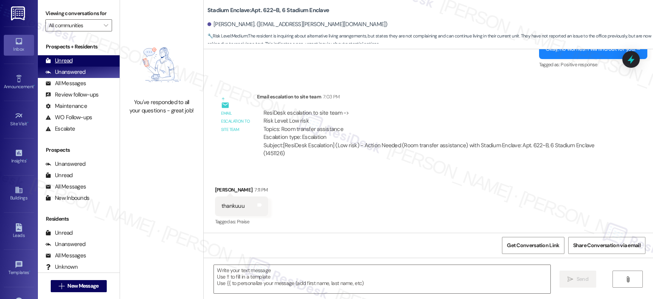
click at [66, 75] on div "Unanswered (0)" at bounding box center [79, 72] width 82 height 11
click at [60, 65] on div "Unread" at bounding box center [58, 61] width 27 height 8
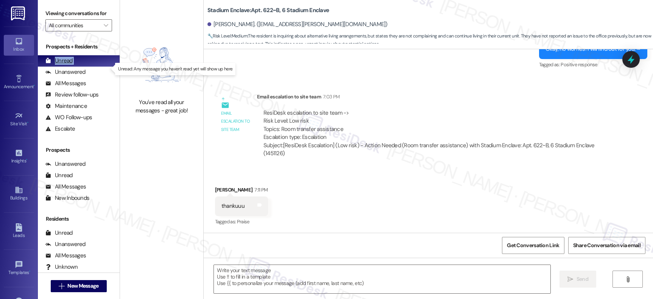
click at [60, 65] on div "Unread" at bounding box center [58, 61] width 27 height 8
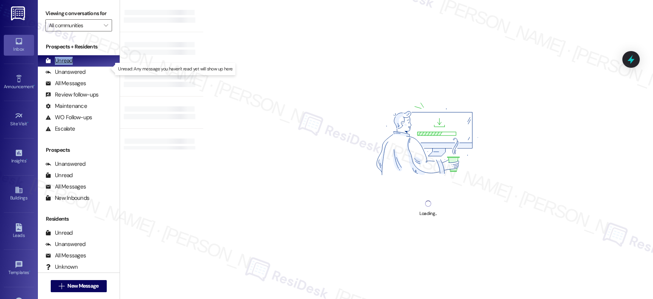
click at [60, 65] on div "Unread" at bounding box center [58, 61] width 27 height 8
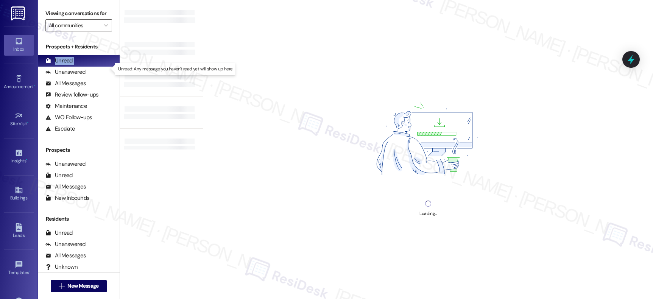
click at [60, 65] on div "Unread" at bounding box center [58, 61] width 27 height 8
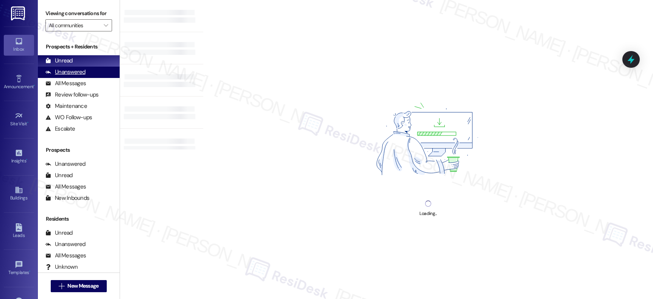
click at [61, 76] on div "Unanswered" at bounding box center [65, 72] width 40 height 8
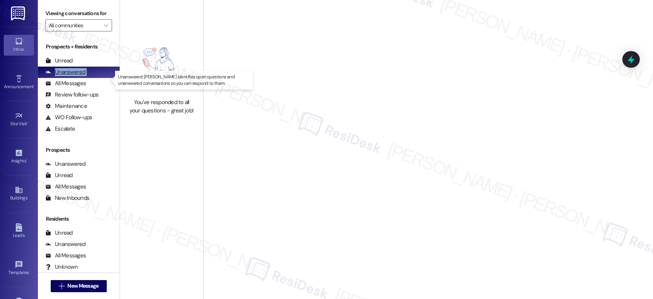
click at [61, 76] on div "Unanswered" at bounding box center [65, 72] width 40 height 8
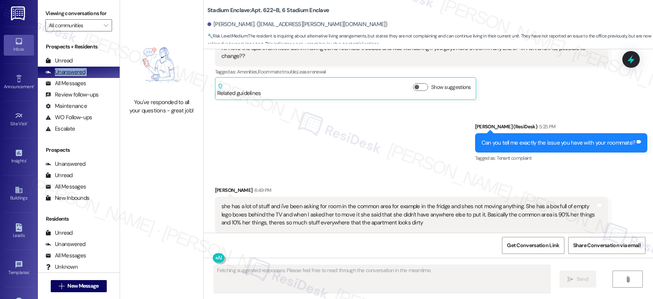
click at [61, 76] on div "Unanswered" at bounding box center [65, 72] width 40 height 8
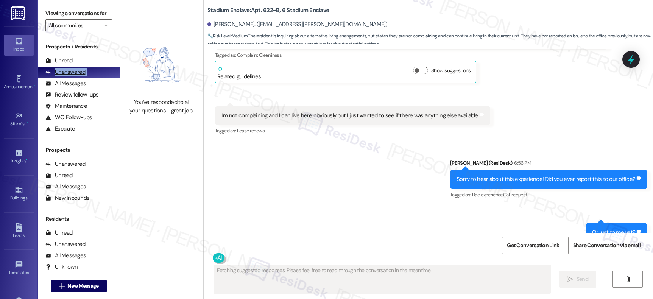
click at [61, 76] on div "Unanswered" at bounding box center [65, 72] width 40 height 8
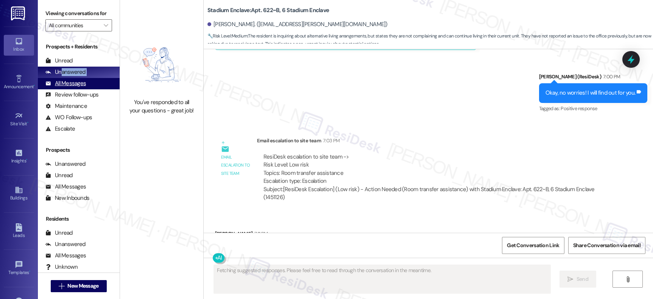
click at [60, 76] on div "Unanswered" at bounding box center [65, 72] width 40 height 8
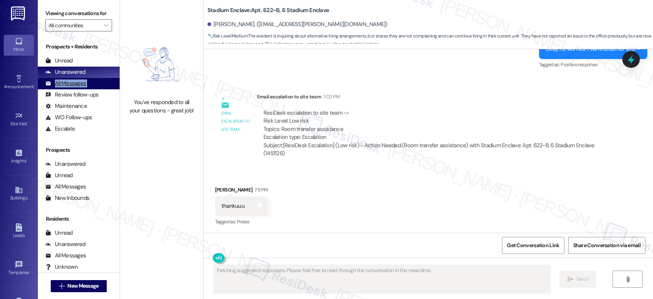
drag, startPoint x: 60, startPoint y: 87, endPoint x: 58, endPoint y: 91, distance: 5.1
click at [60, 87] on div "All Messages (undefined)" at bounding box center [79, 83] width 82 height 11
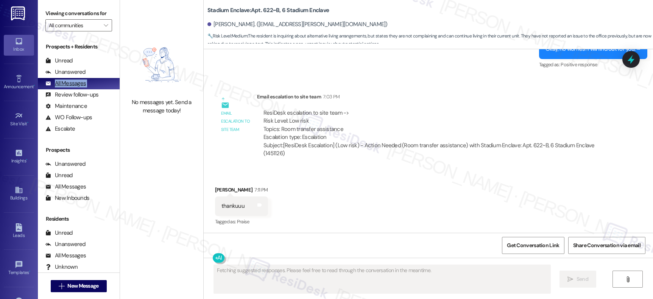
click at [58, 87] on div "All Messages" at bounding box center [65, 83] width 40 height 8
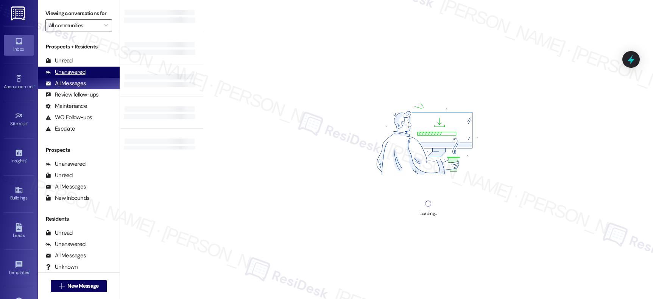
click at [61, 76] on div "Unanswered" at bounding box center [65, 72] width 40 height 8
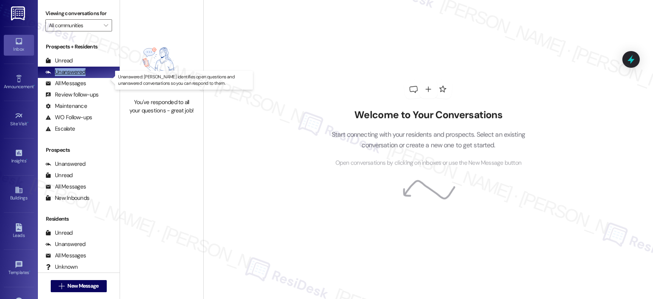
click at [61, 76] on div "Unanswered" at bounding box center [65, 72] width 40 height 8
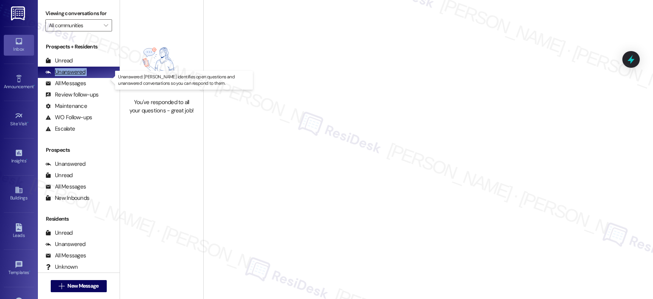
click at [61, 76] on div "Unanswered" at bounding box center [65, 72] width 40 height 8
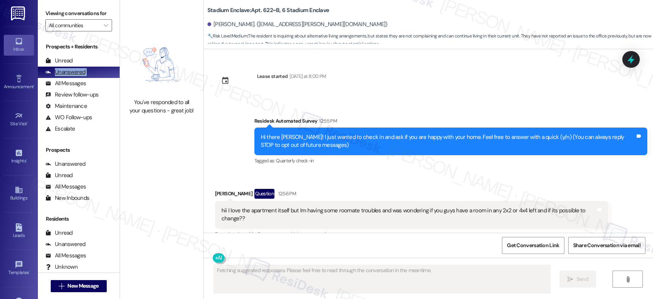
scroll to position [0, 0]
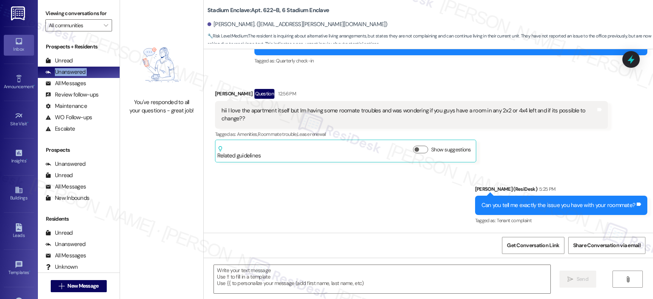
type textarea "Fetching suggested responses. Please feel free to read through the conversation…"
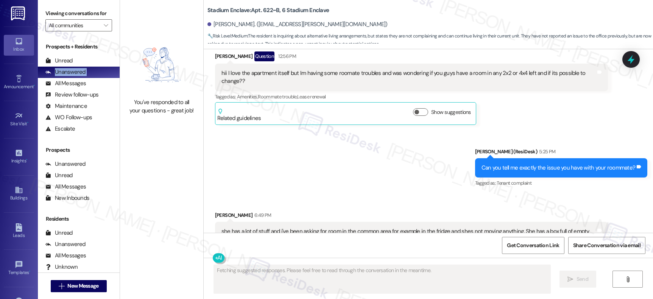
scroll to position [454, 0]
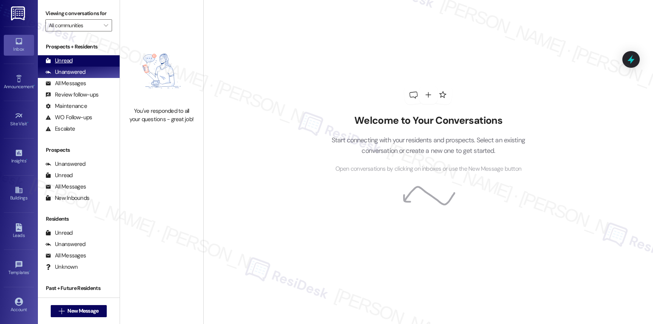
click at [59, 65] on div "Unread" at bounding box center [58, 61] width 27 height 8
click at [58, 65] on div "Unread" at bounding box center [58, 61] width 27 height 8
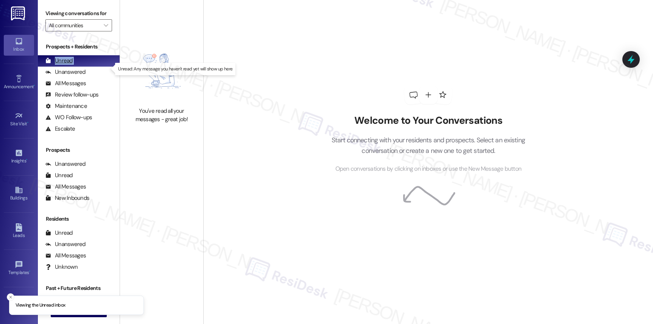
click at [58, 65] on div "Unread" at bounding box center [58, 61] width 27 height 8
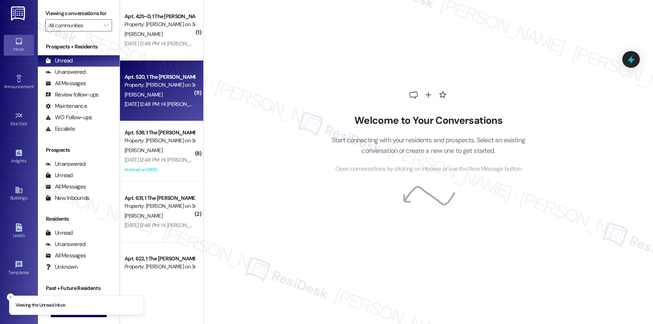
click at [155, 84] on div "Property: Marshall on 3rd" at bounding box center [160, 85] width 70 height 8
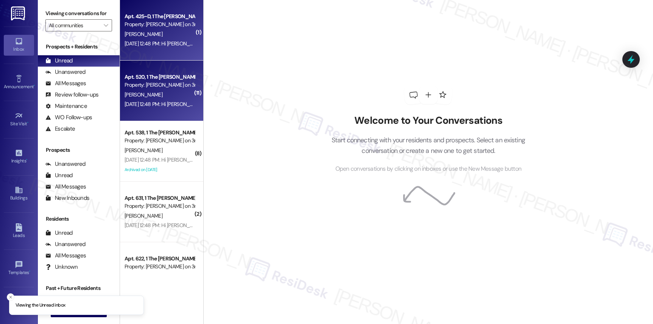
click at [160, 50] on div "Apt. 425~D, 1 The Marshall on 3rd Property: Marshall on 3rd J. Katompa Aug 04, …" at bounding box center [161, 30] width 83 height 61
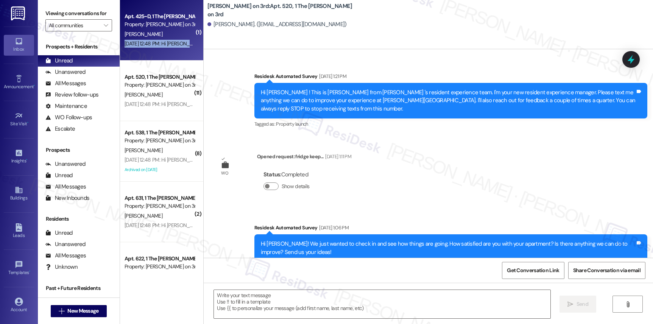
click at [160, 50] on div "Apt. 425~D, 1 The Marshall on 3rd Property: Marshall on 3rd J. Katompa Aug 04, …" at bounding box center [161, 30] width 83 height 61
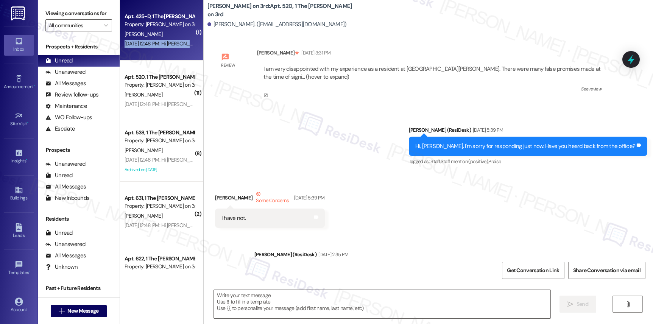
click at [160, 50] on div "Apt. 425~D, 1 The Marshall on 3rd Property: Marshall on 3rd J. Katompa Aug 04, …" at bounding box center [161, 30] width 83 height 61
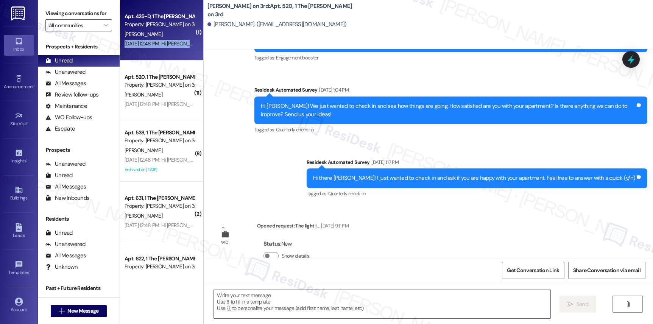
click at [160, 50] on div "Apt. 425~D, 1 The Marshall on 3rd Property: Marshall on 3rd J. Katompa Aug 04, …" at bounding box center [161, 30] width 83 height 61
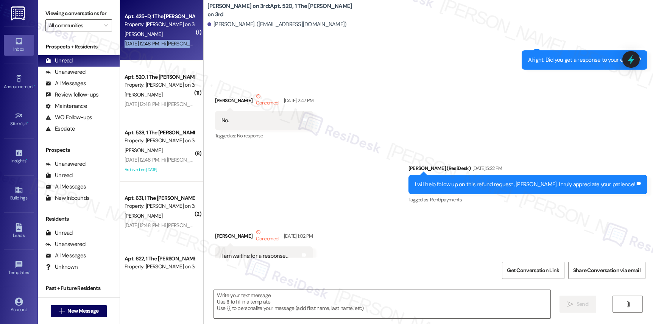
click at [160, 50] on div "Apt. 425~D, 1 The Marshall on 3rd Property: Marshall on 3rd J. Katompa Aug 04, …" at bounding box center [161, 30] width 83 height 61
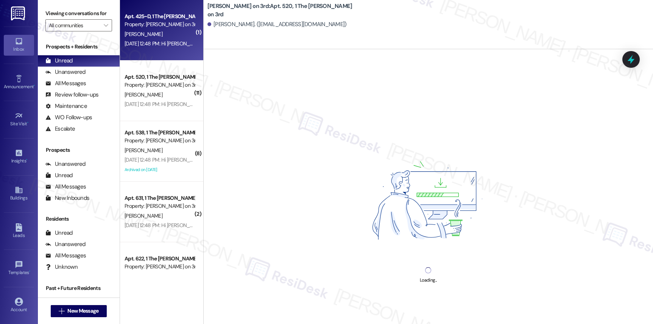
click at [160, 51] on div "Apt. 425~D, 1 The Marshall on 3rd Property: Marshall on 3rd J. Katompa Aug 04, …" at bounding box center [161, 30] width 83 height 61
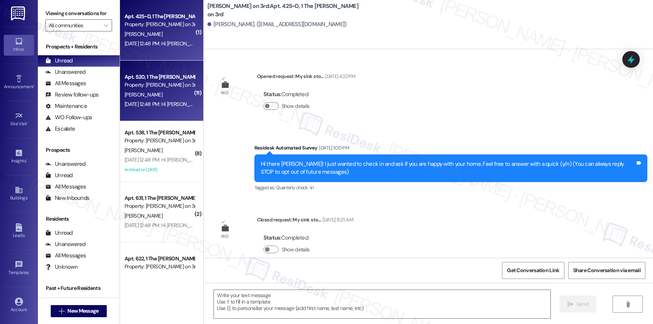
click at [156, 82] on div "Property: Marshall on 3rd" at bounding box center [160, 85] width 70 height 8
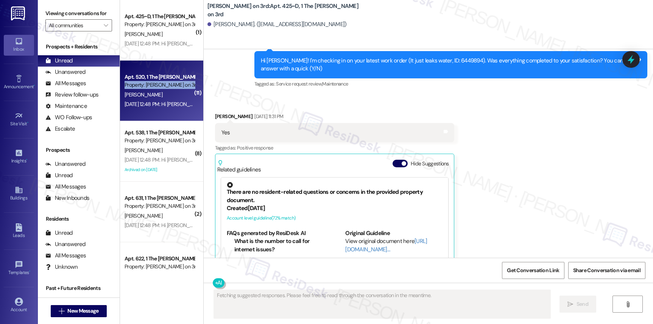
click at [156, 82] on div "Property: Marshall on 3rd" at bounding box center [160, 85] width 70 height 8
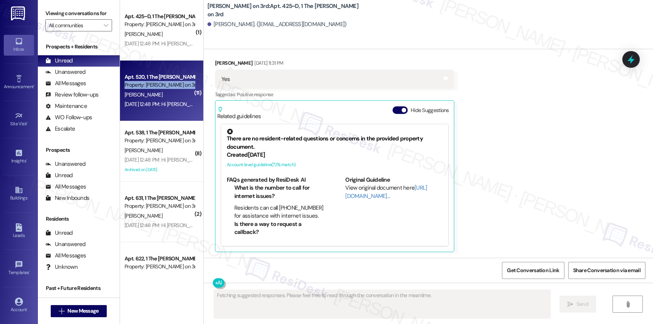
click at [156, 82] on div "Property: Marshall on 3rd" at bounding box center [160, 85] width 70 height 8
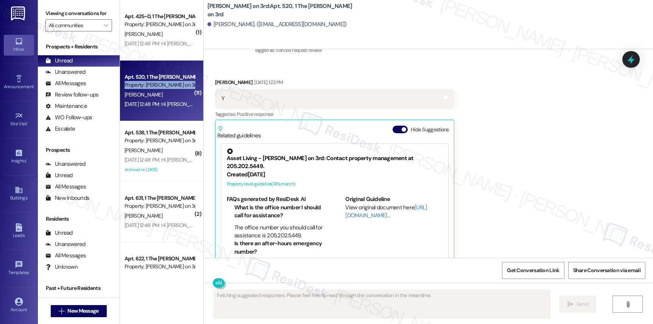
scroll to position [2855, 0]
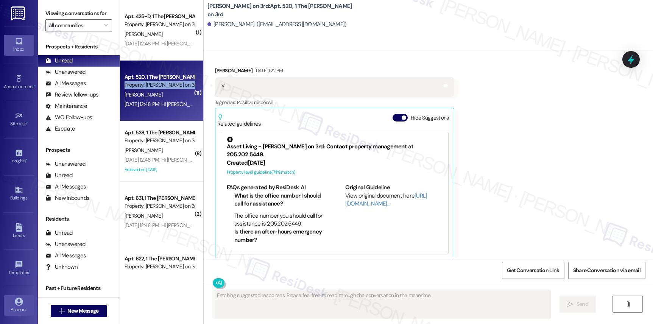
click at [11, 299] on link "Account" at bounding box center [19, 305] width 30 height 20
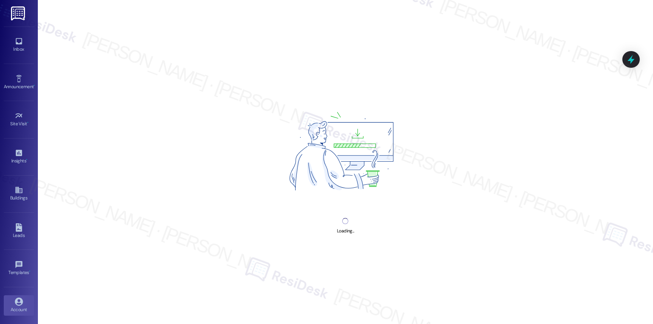
click at [15, 298] on icon at bounding box center [19, 301] width 8 height 8
click at [15, 299] on icon at bounding box center [19, 301] width 8 height 8
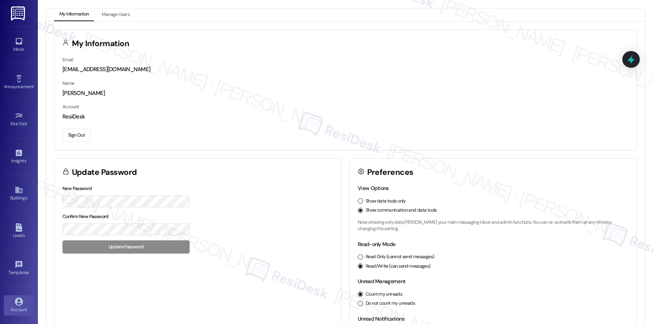
click at [80, 139] on button "Sign Out" at bounding box center [76, 135] width 28 height 13
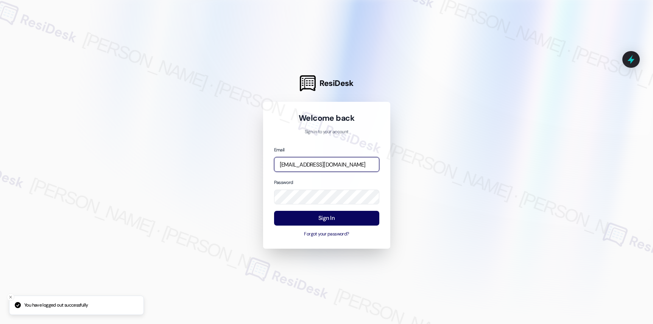
click at [308, 164] on input "automated-surveys-cardinal-nikki.ronelia@cardinal.com" at bounding box center [326, 164] width 105 height 15
type input "automated-surveys-affinity_property-resen.seven@affinity_property.com"
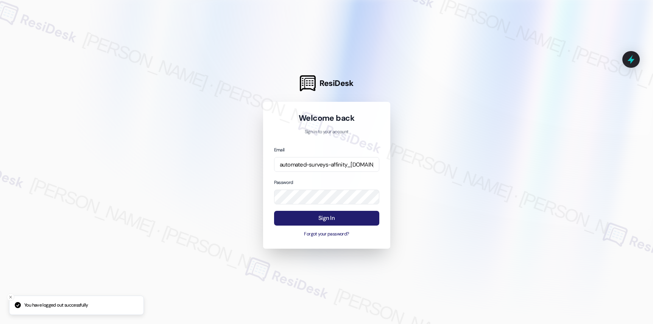
click at [293, 217] on button "Sign In" at bounding box center [326, 218] width 105 height 15
